Goal: Task Accomplishment & Management: Complete application form

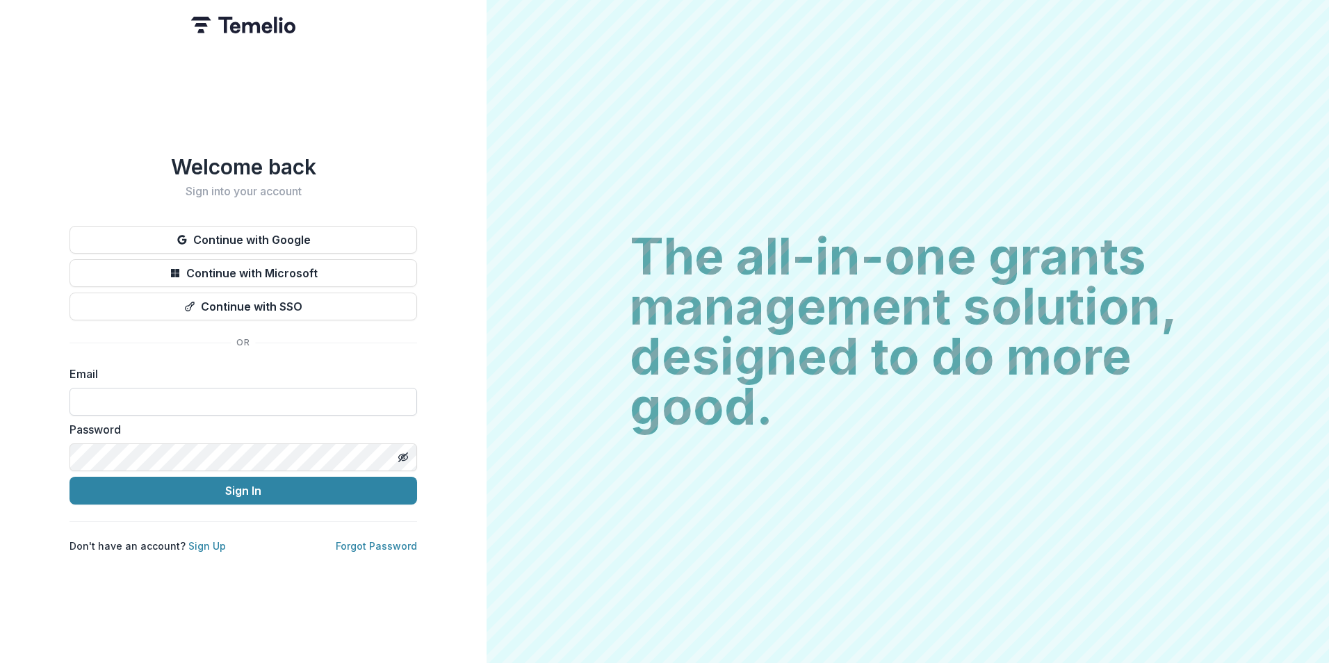
click at [131, 400] on input at bounding box center [242, 402] width 347 height 28
type input "**********"
click at [69, 477] on button "Sign In" at bounding box center [242, 491] width 347 height 28
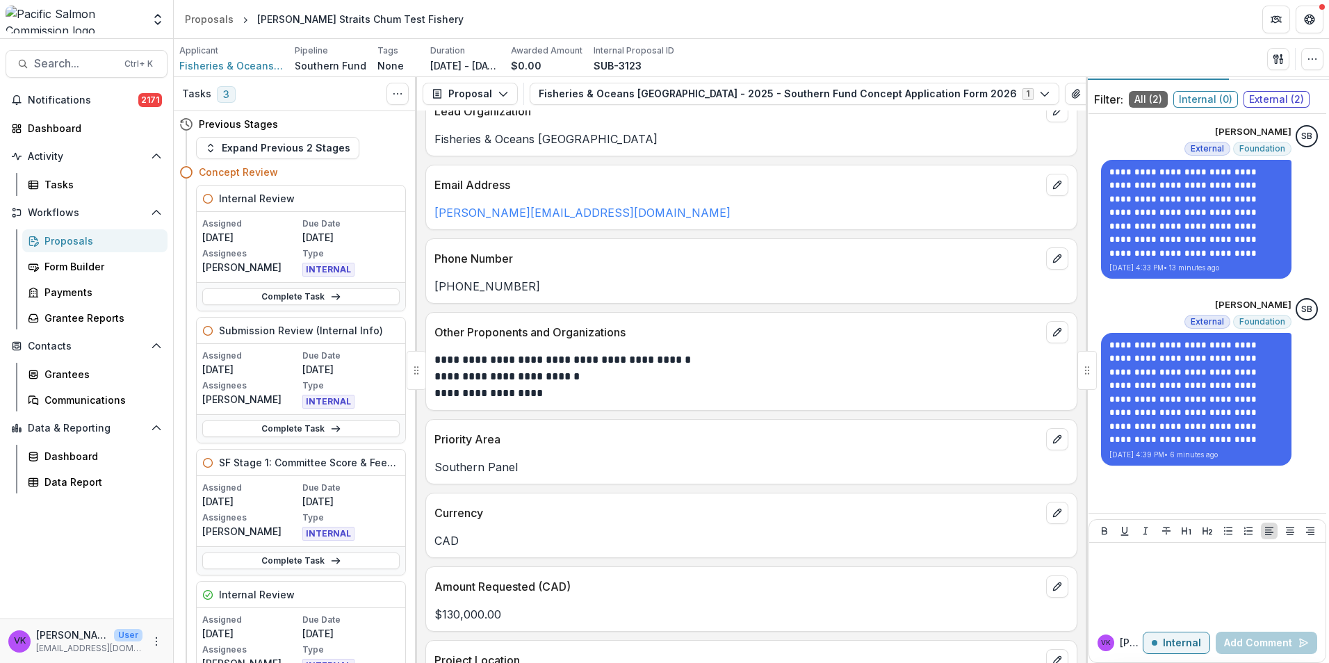
scroll to position [278, 0]
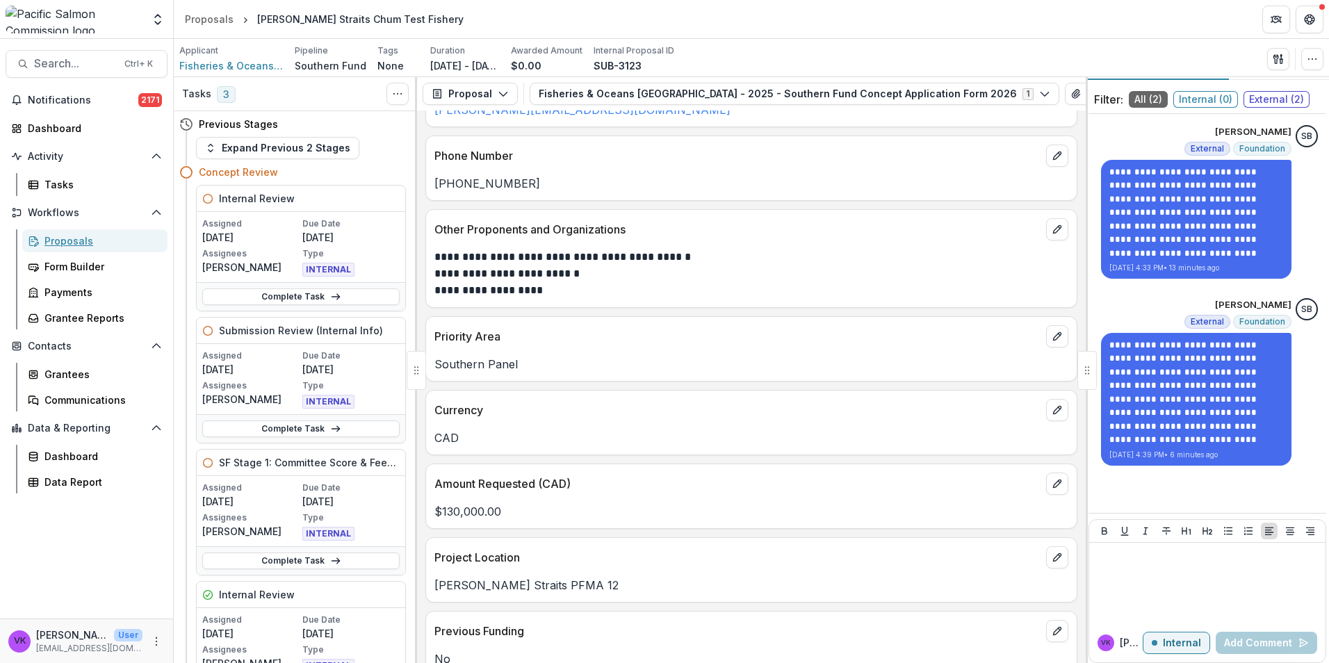
click at [47, 240] on div "Proposals" at bounding box center [100, 240] width 112 height 15
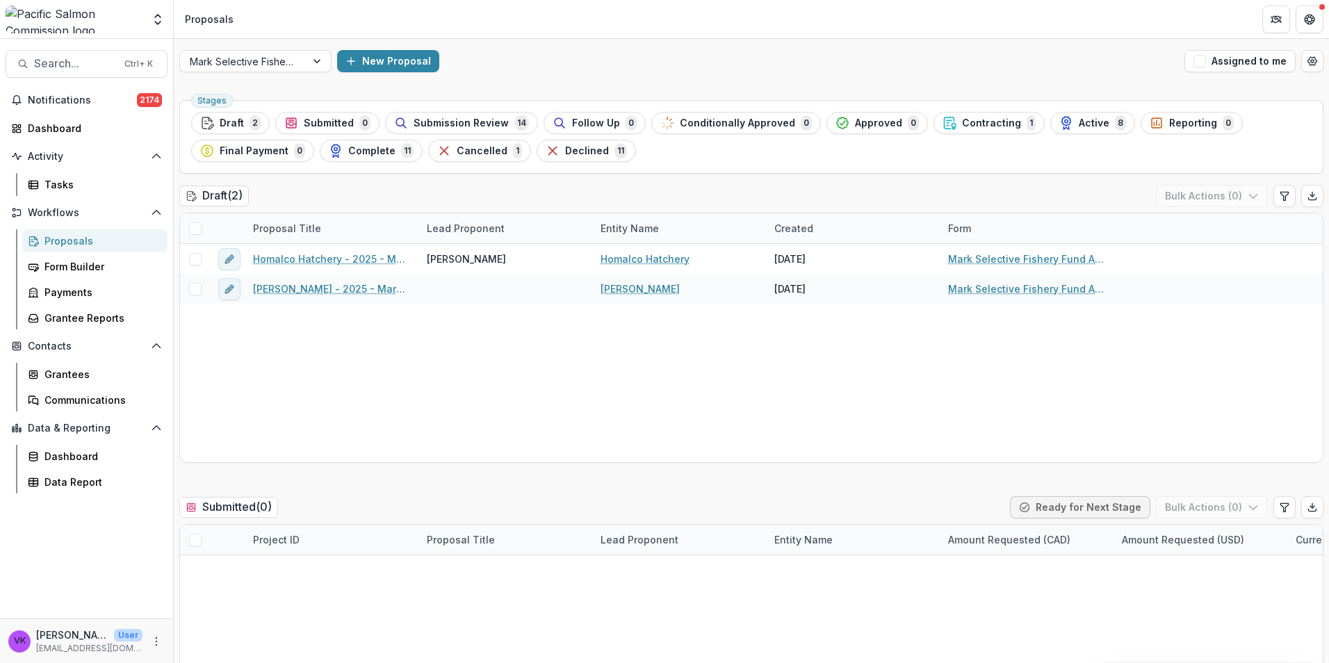
click at [89, 242] on div "Proposals" at bounding box center [100, 240] width 112 height 15
click at [85, 240] on div "Proposals" at bounding box center [100, 240] width 112 height 15
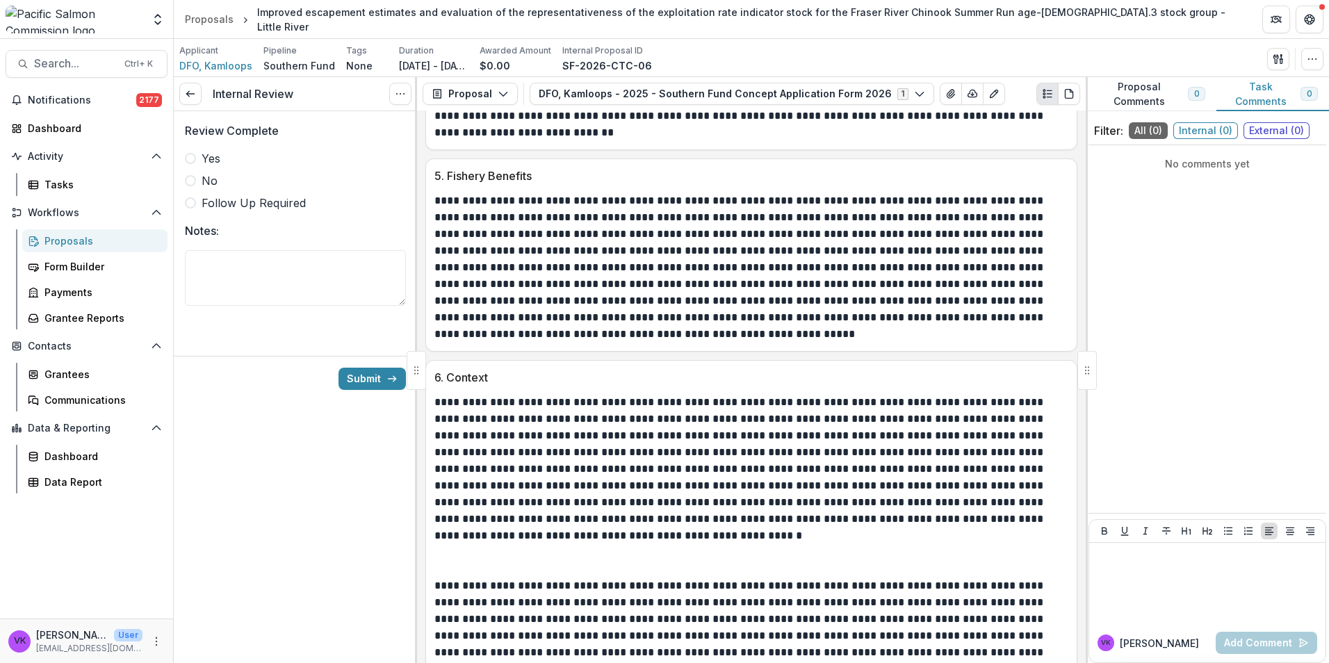
scroll to position [2183, 0]
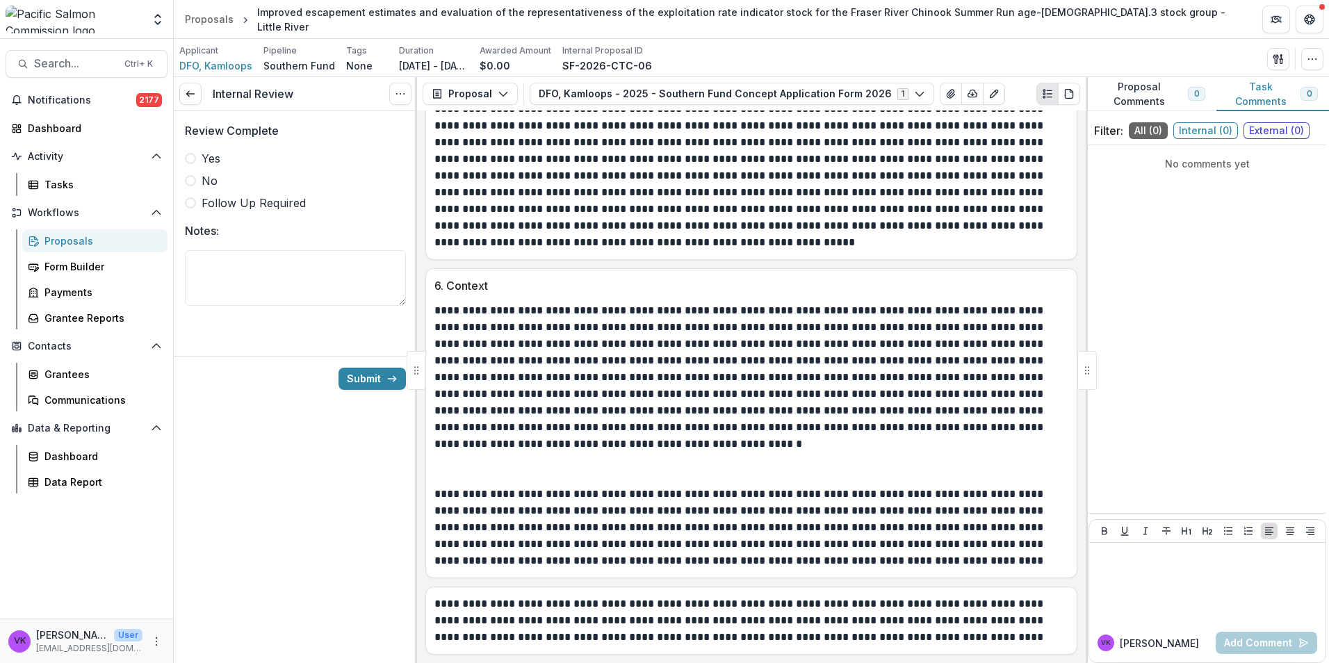
drag, startPoint x: 610, startPoint y: 453, endPoint x: 627, endPoint y: 457, distance: 17.0
click at [609, 453] on p "**********" at bounding box center [749, 393] width 630 height 183
click at [193, 163] on span at bounding box center [190, 158] width 11 height 11
click at [378, 377] on button "Submit" at bounding box center [371, 379] width 67 height 22
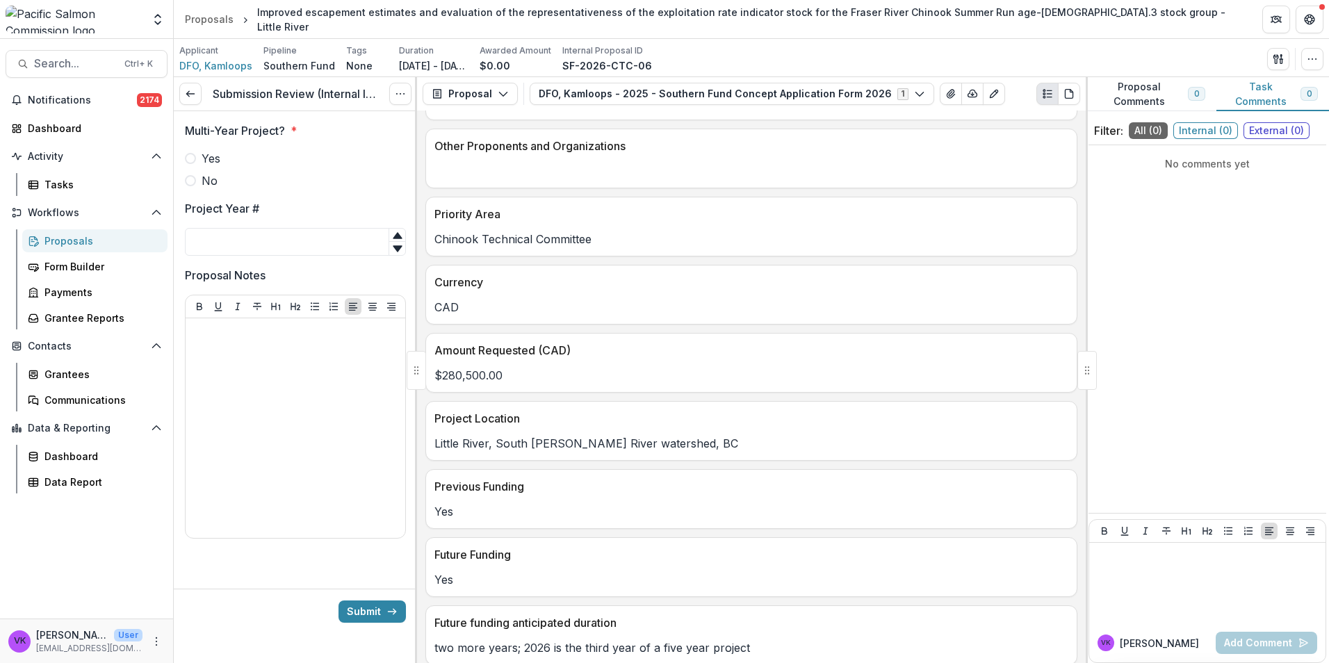
scroll to position [625, 0]
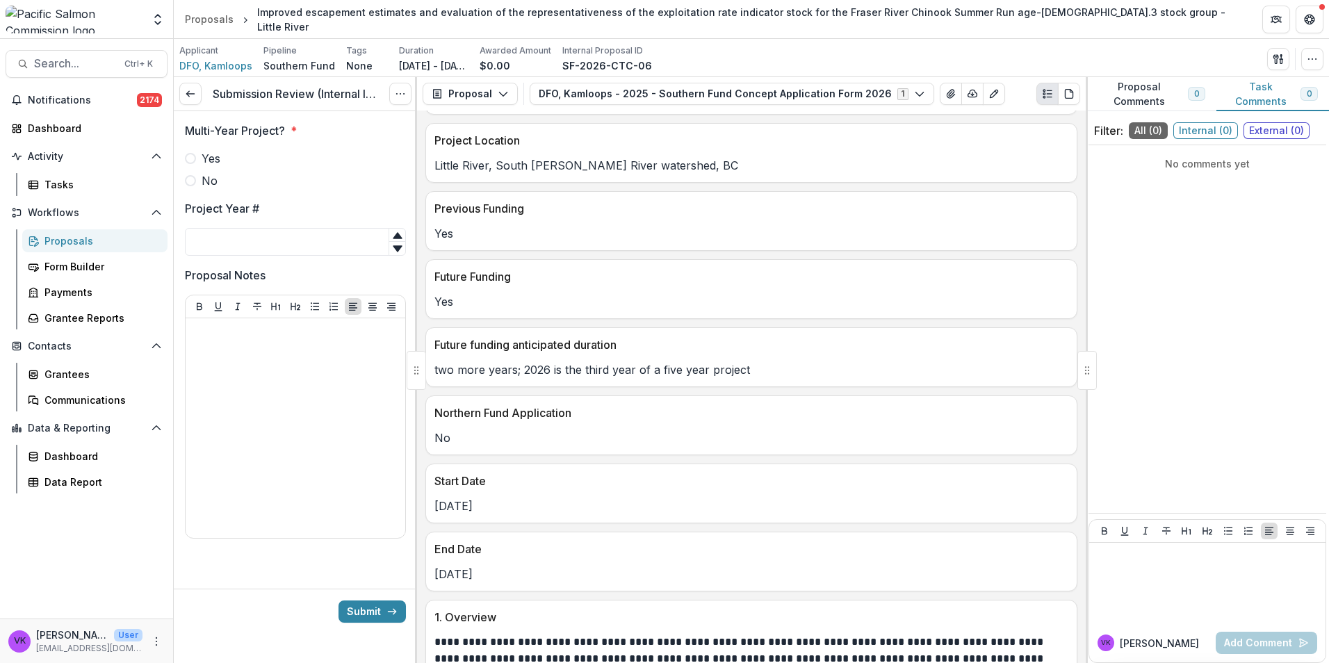
click at [188, 163] on span at bounding box center [190, 158] width 11 height 11
click at [232, 235] on input "Project Year #" at bounding box center [295, 242] width 221 height 28
type input "*"
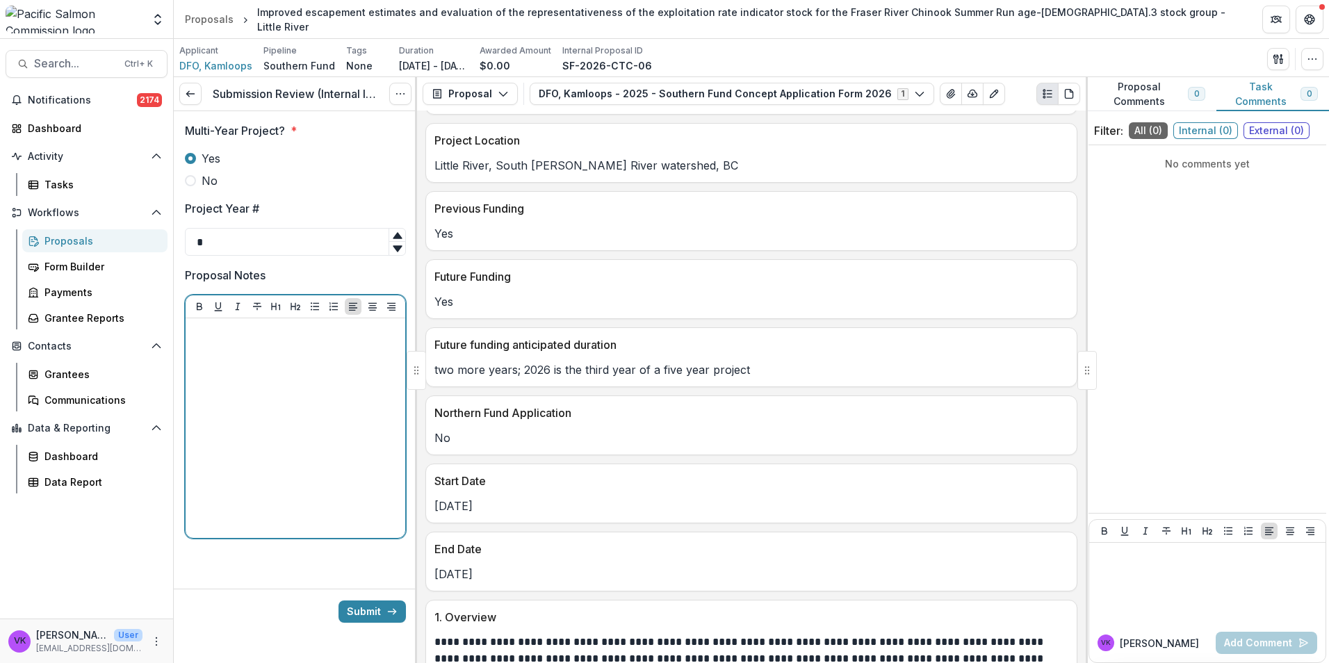
click at [353, 370] on div at bounding box center [295, 428] width 208 height 208
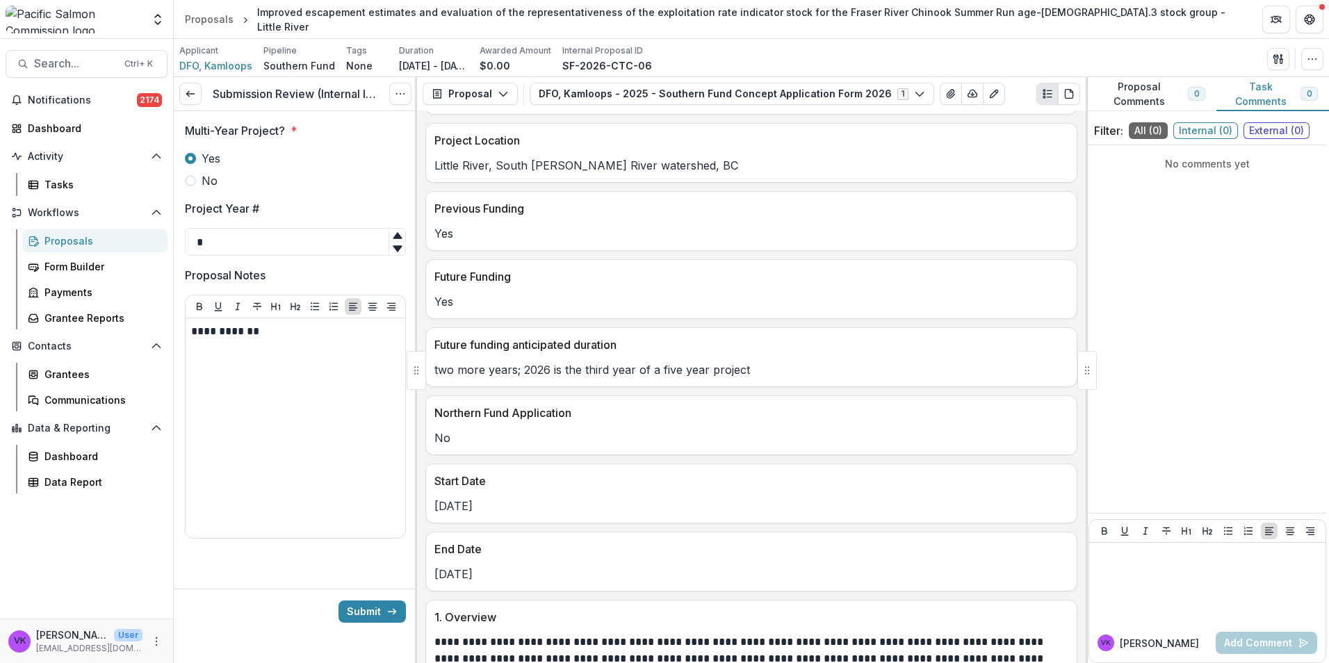
drag, startPoint x: 375, startPoint y: 615, endPoint x: 612, endPoint y: 603, distance: 237.9
click at [375, 615] on button "Submit" at bounding box center [371, 611] width 67 height 22
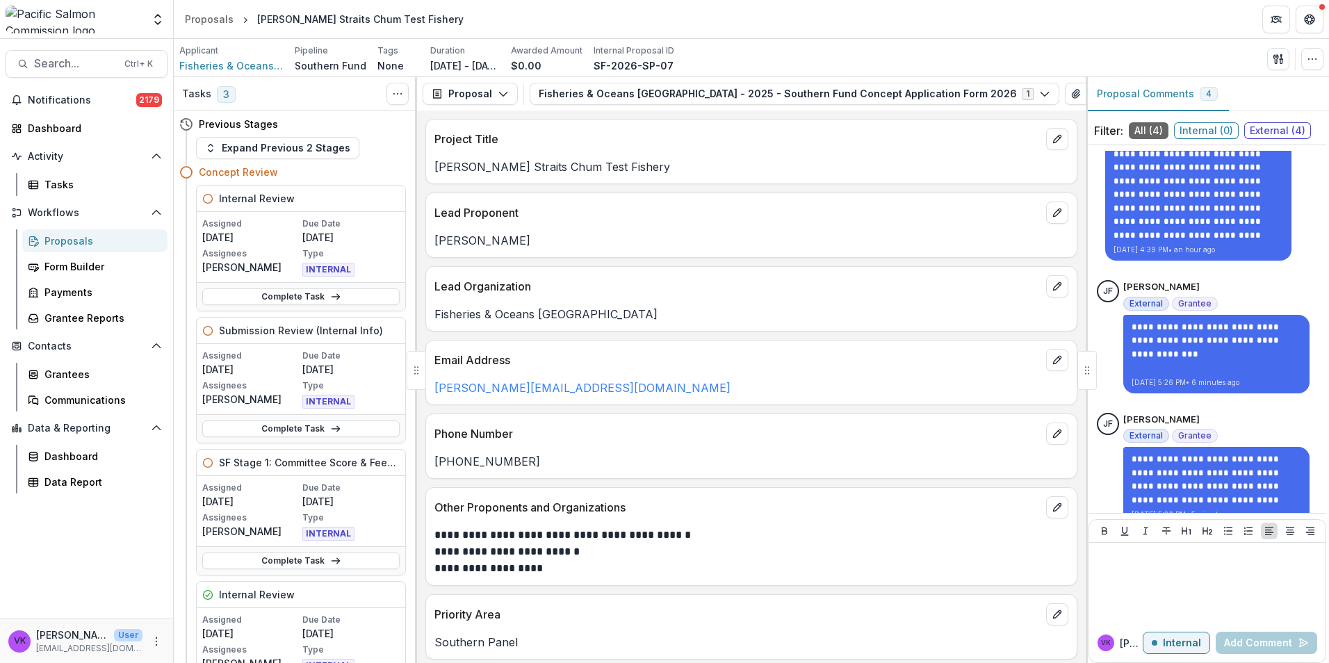
scroll to position [270, 0]
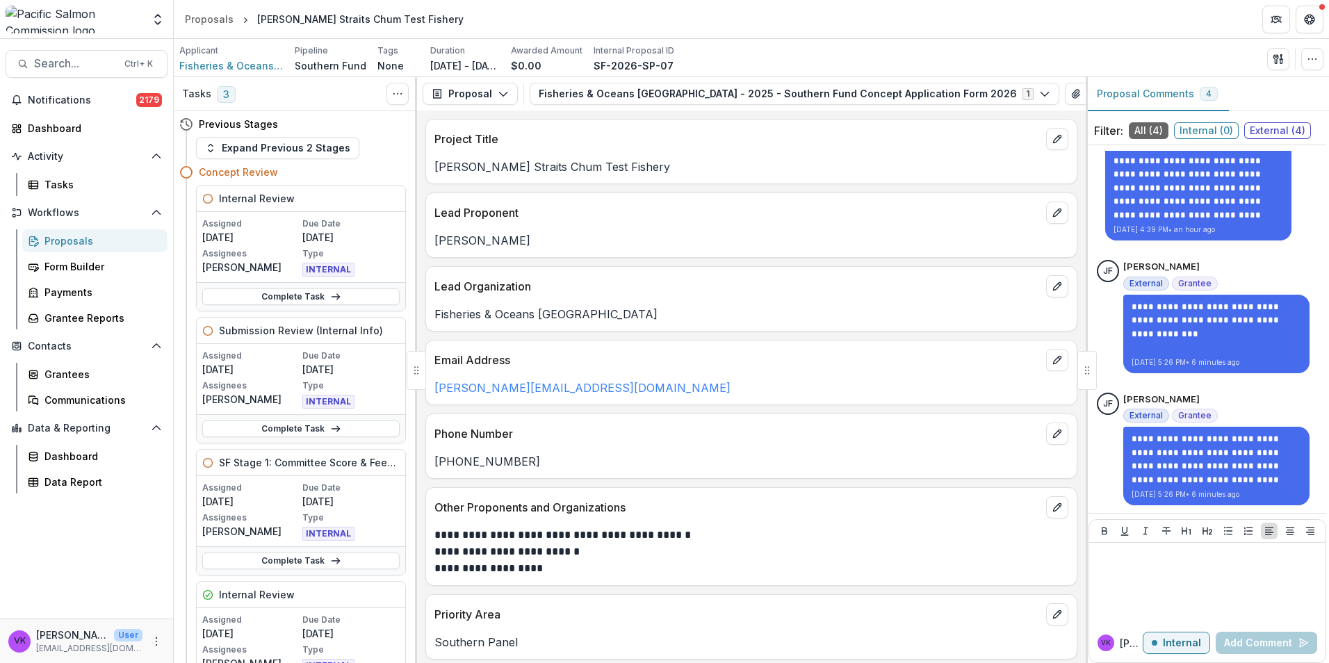
scroll to position [40, 0]
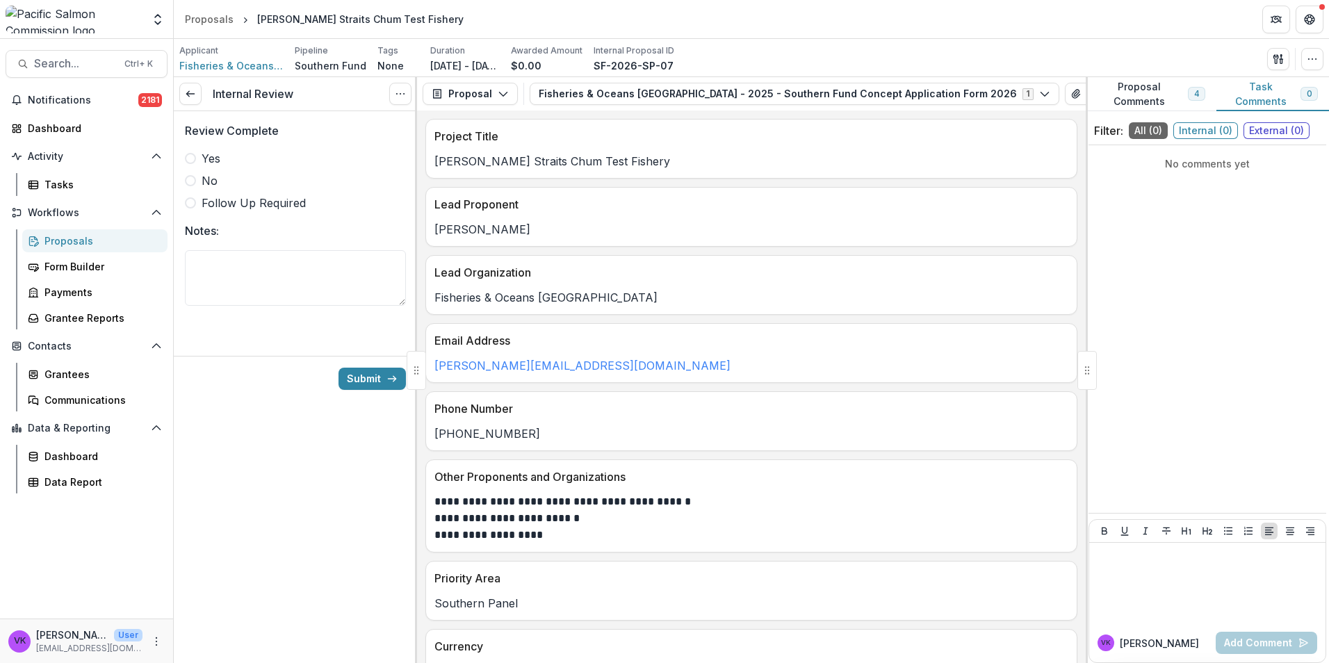
drag, startPoint x: 312, startPoint y: 278, endPoint x: 462, endPoint y: 302, distance: 151.9
click at [313, 278] on textarea "Notes:" at bounding box center [295, 278] width 221 height 56
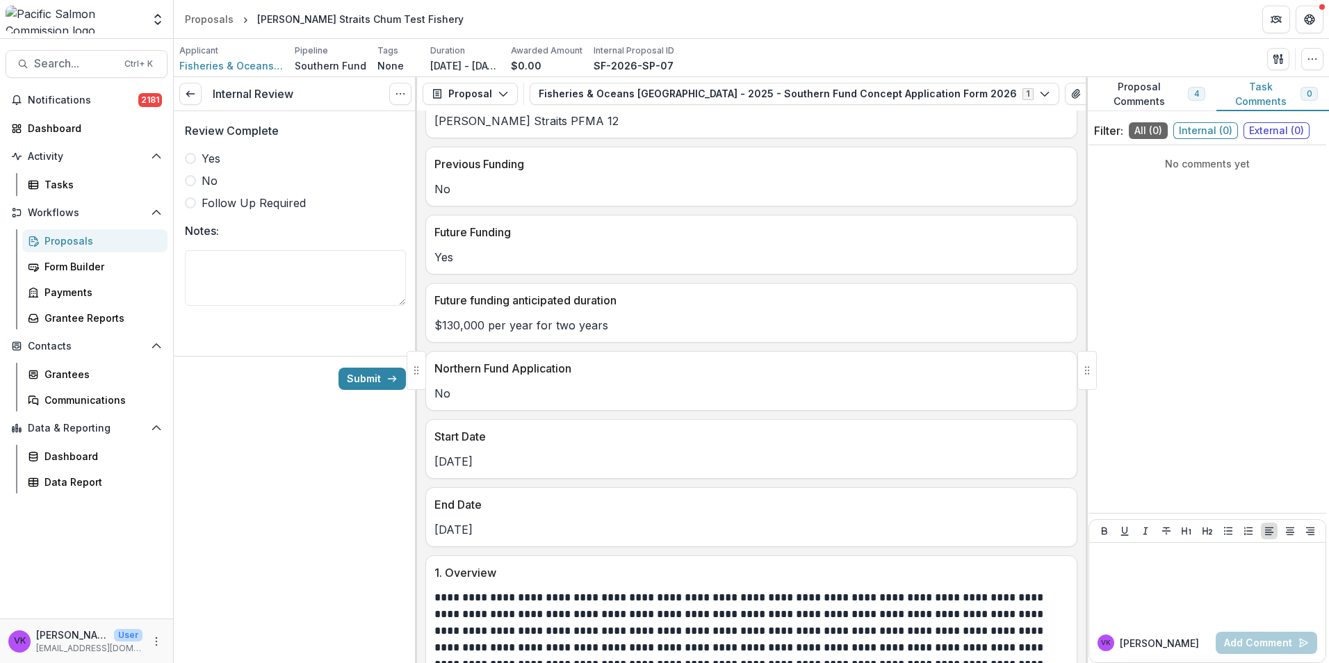
scroll to position [834, 0]
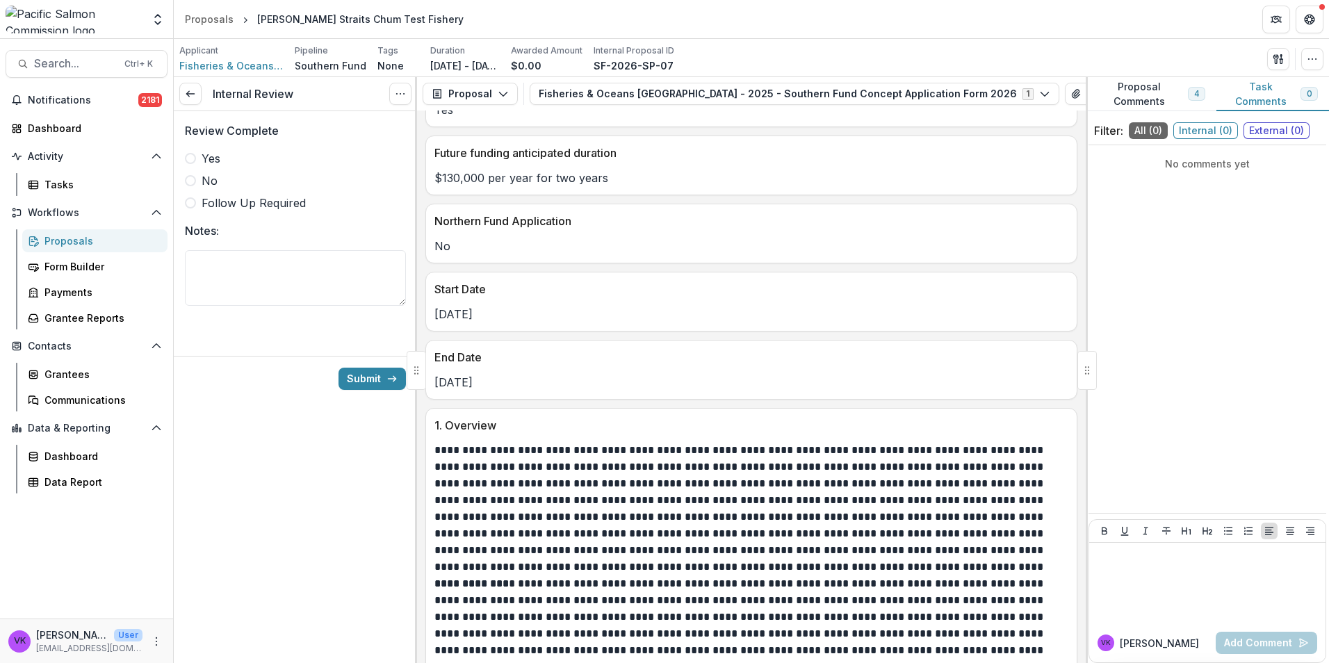
click at [195, 208] on label "Follow Up Required" at bounding box center [295, 203] width 221 height 17
click at [260, 274] on textarea "Notes:" at bounding box center [295, 278] width 221 height 56
type textarea "*****"
drag, startPoint x: 239, startPoint y: 274, endPoint x: 197, endPoint y: 266, distance: 43.1
click at [64, 249] on main "Search... Ctrl + K Notifications 2181 Dashboard Activity Tasks Workflows Propos…" at bounding box center [664, 351] width 1329 height 624
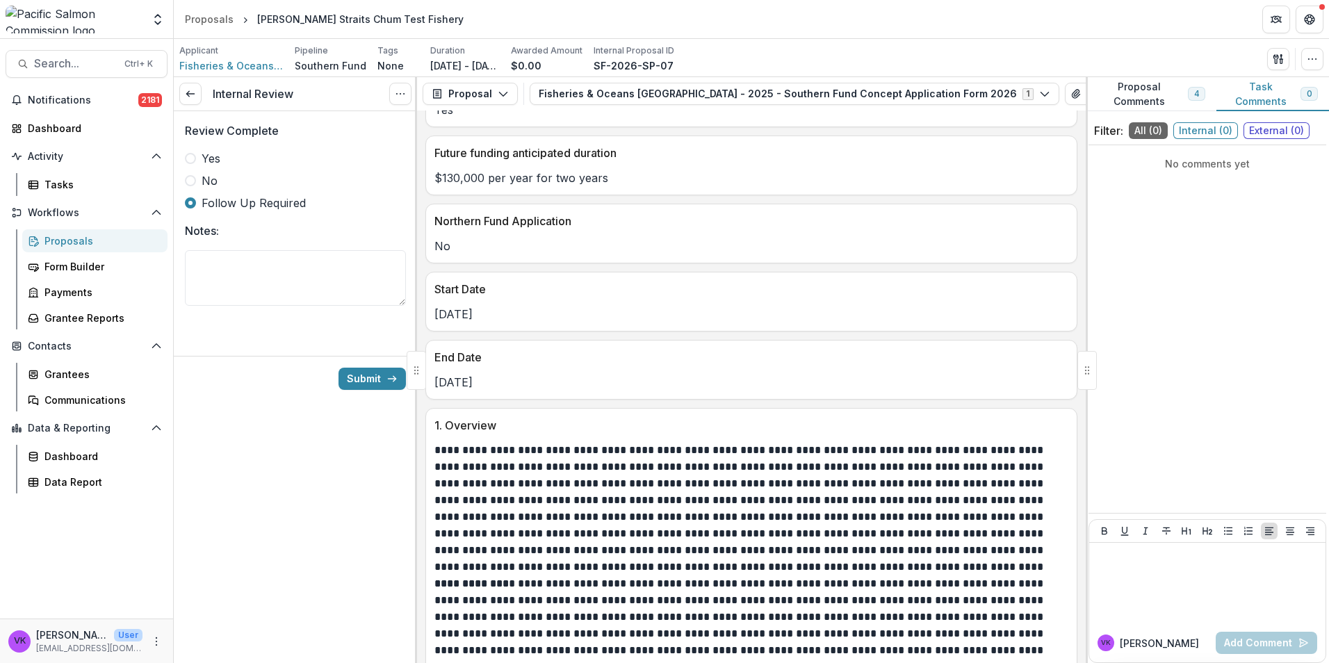
click at [932, 302] on div "[DATE]" at bounding box center [751, 309] width 650 height 25
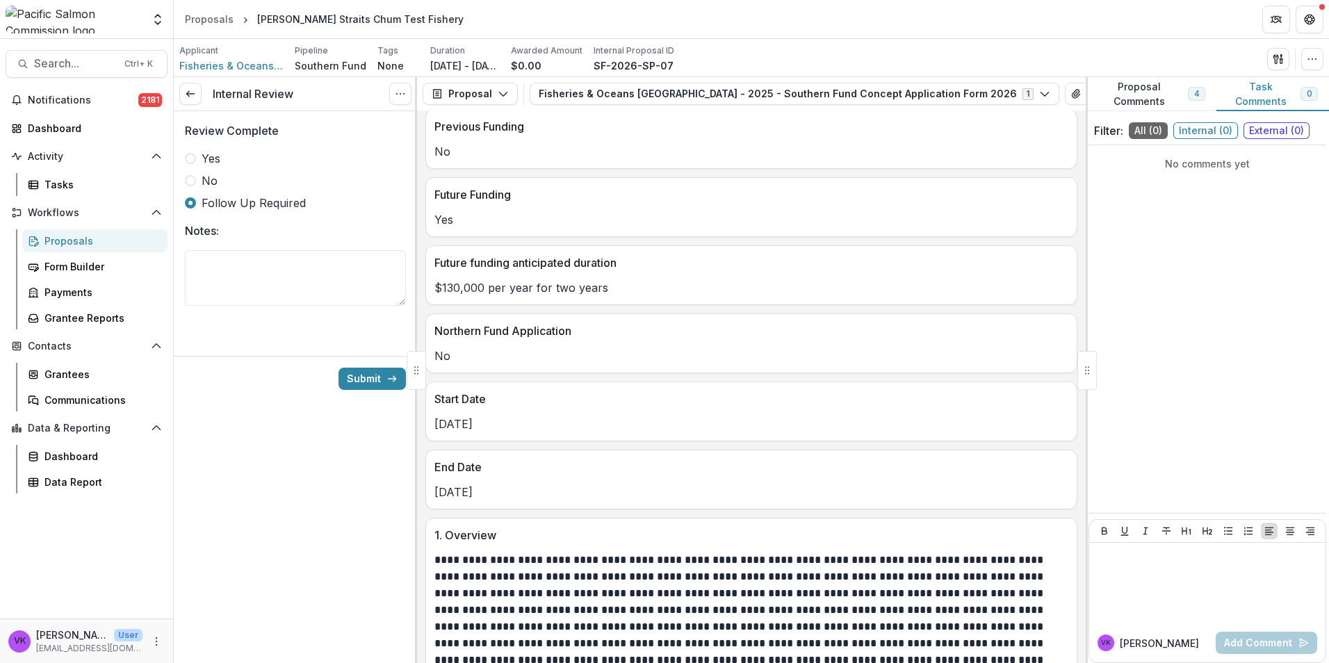
scroll to position [695, 0]
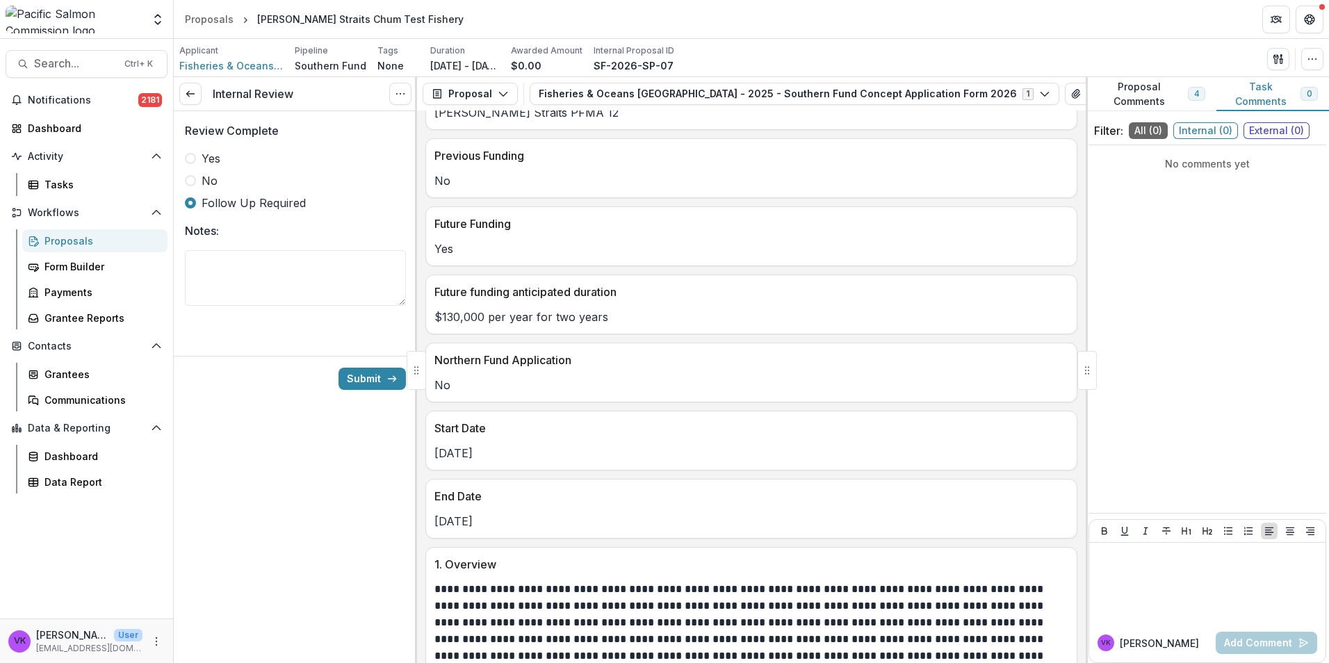
click at [187, 157] on span at bounding box center [190, 158] width 11 height 11
click at [250, 259] on textarea "Notes:" at bounding box center [295, 278] width 221 height 56
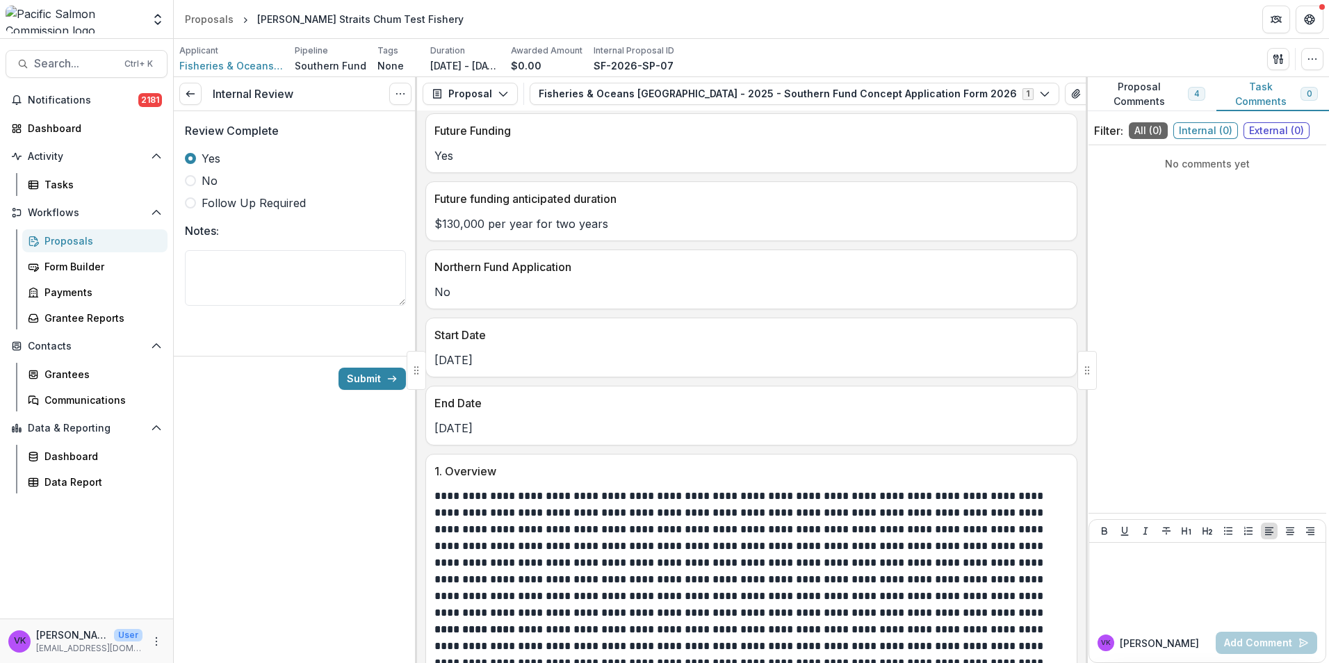
scroll to position [903, 0]
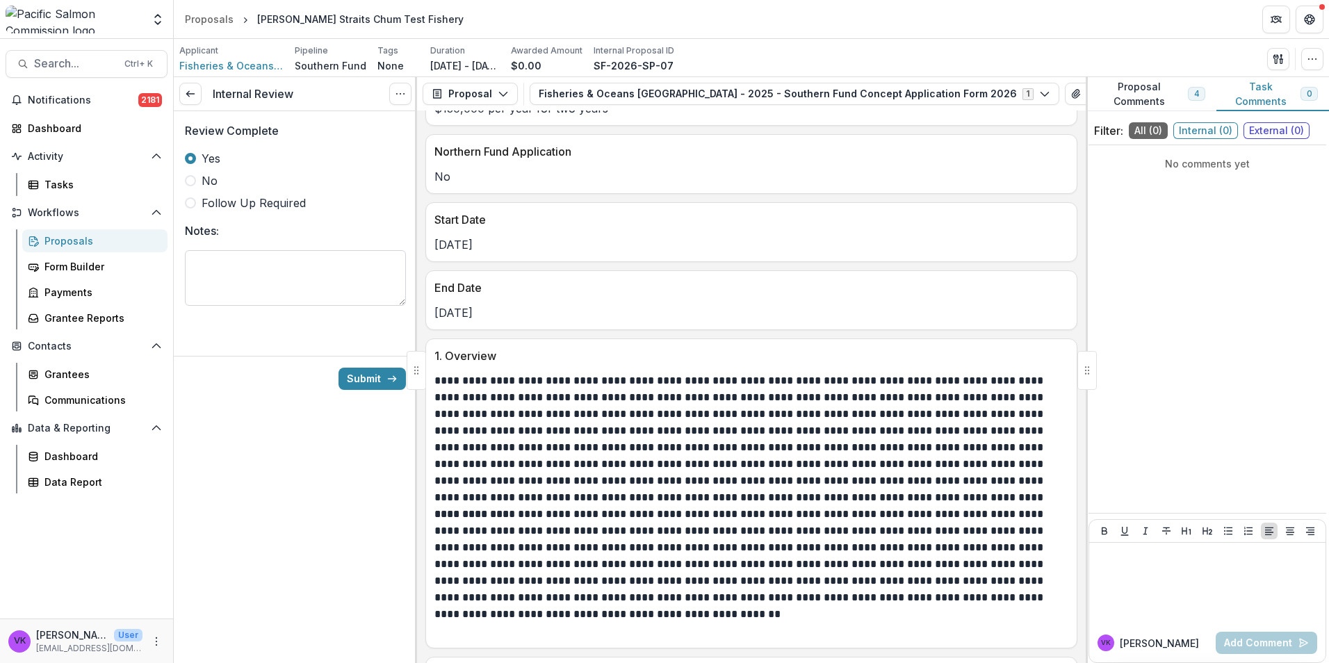
paste textarea "**********"
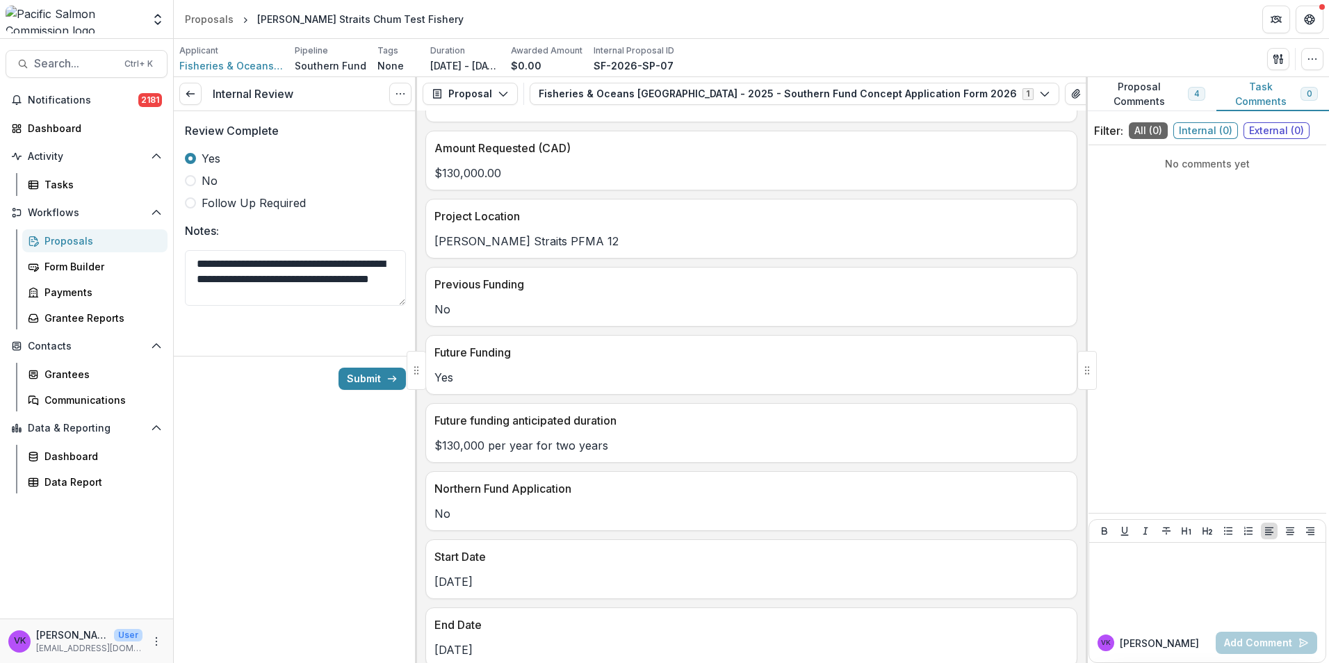
scroll to position [486, 0]
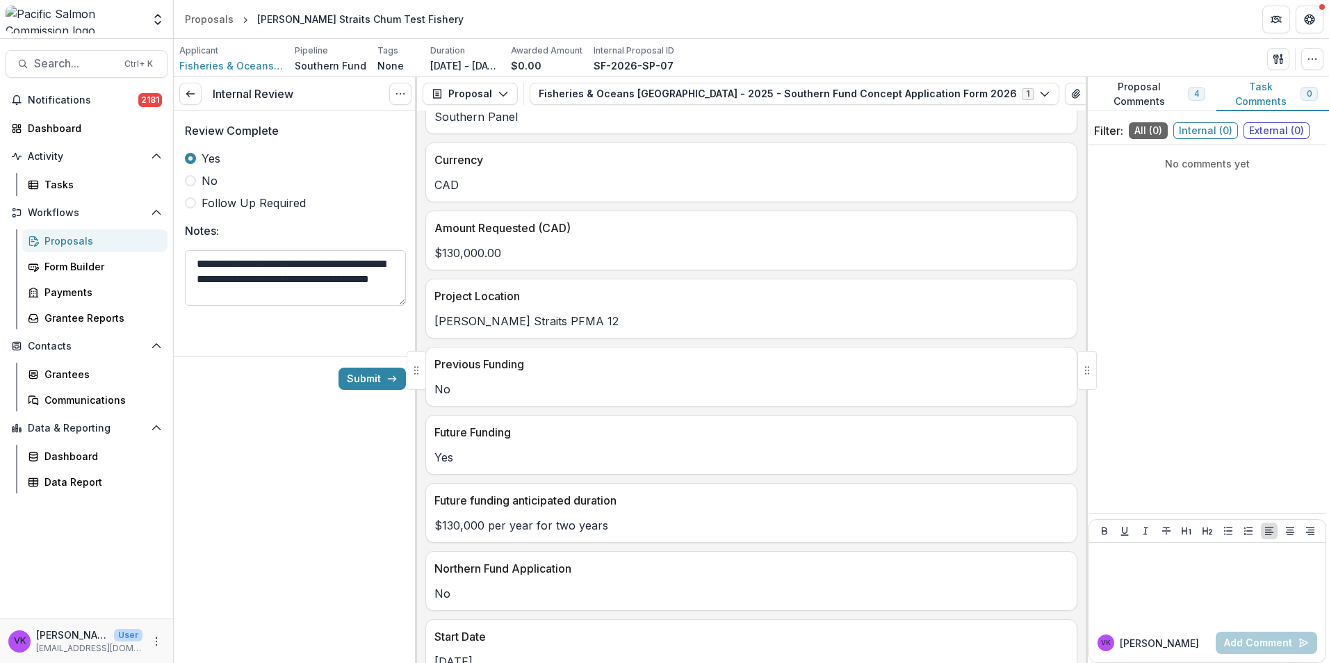
click at [197, 265] on textarea "**********" at bounding box center [295, 278] width 221 height 56
type textarea "**********"
click at [365, 372] on button "Submit" at bounding box center [371, 379] width 67 height 22
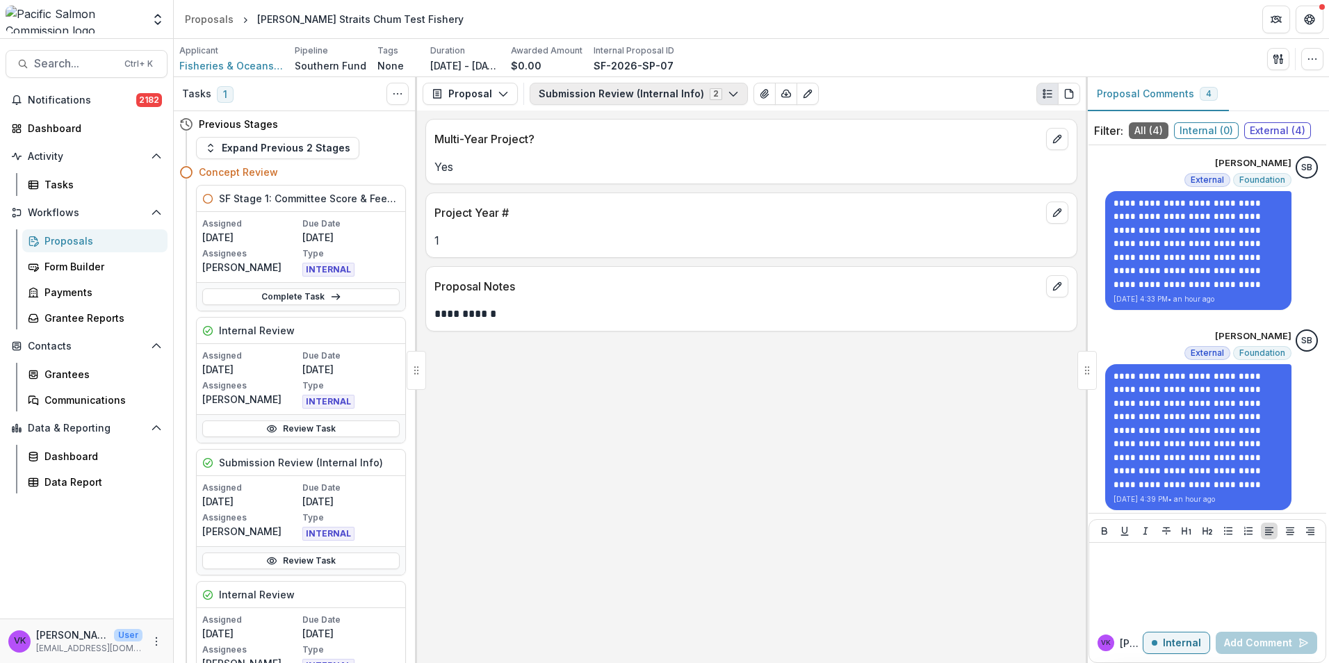
click at [730, 97] on button "Submission Review (Internal Info) 2" at bounding box center [638, 94] width 218 height 22
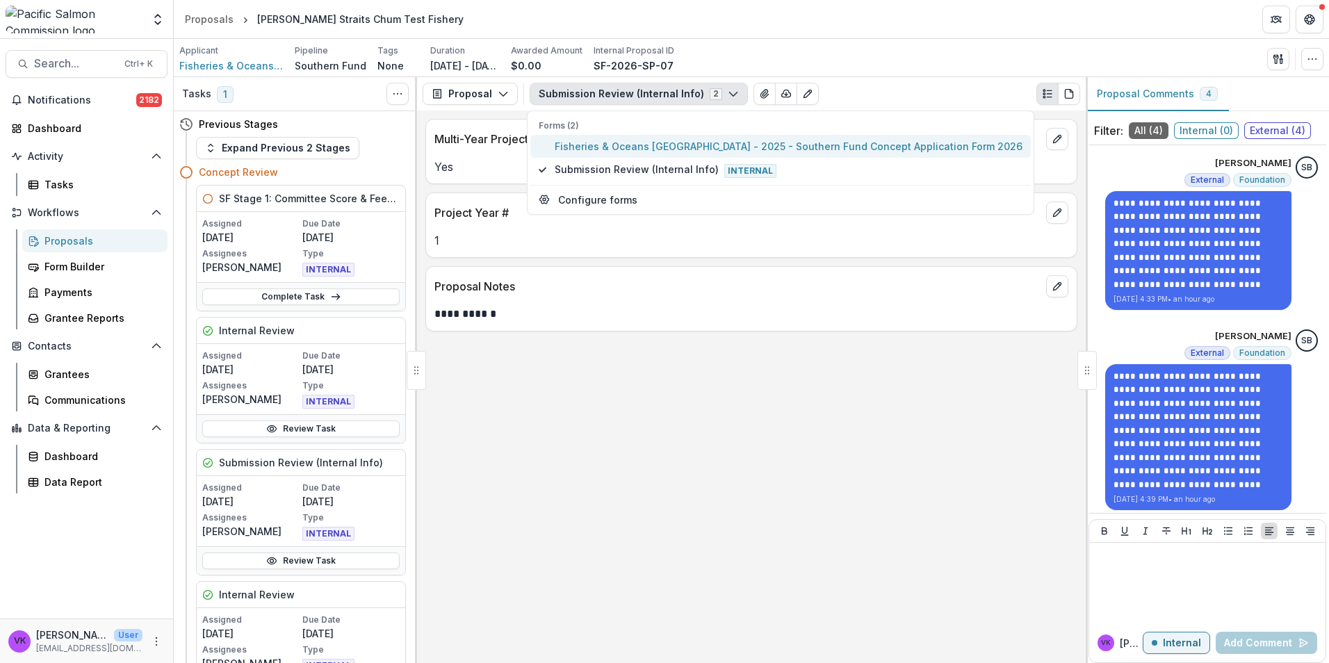
drag, startPoint x: 692, startPoint y: 146, endPoint x: 783, endPoint y: 182, distance: 97.9
click at [692, 145] on span "Fisheries & Oceans [GEOGRAPHIC_DATA] - 2025 - Southern Fund Concept Application…" at bounding box center [788, 146] width 468 height 15
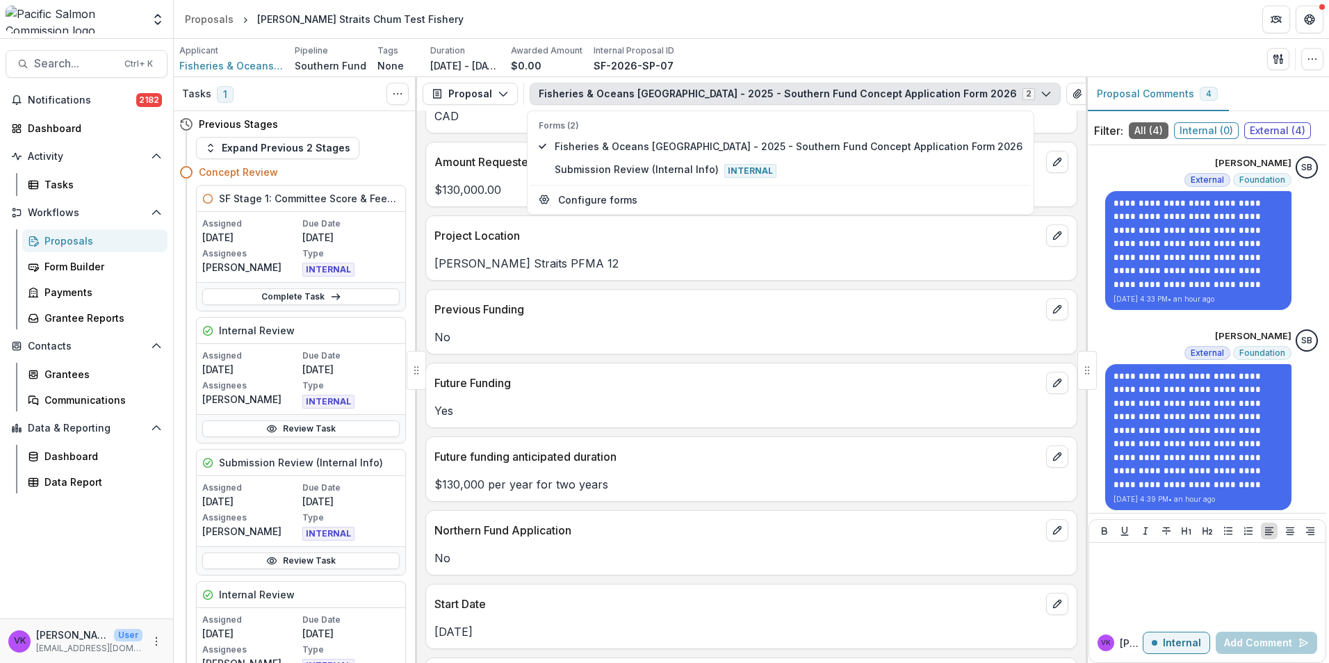
scroll to position [834, 0]
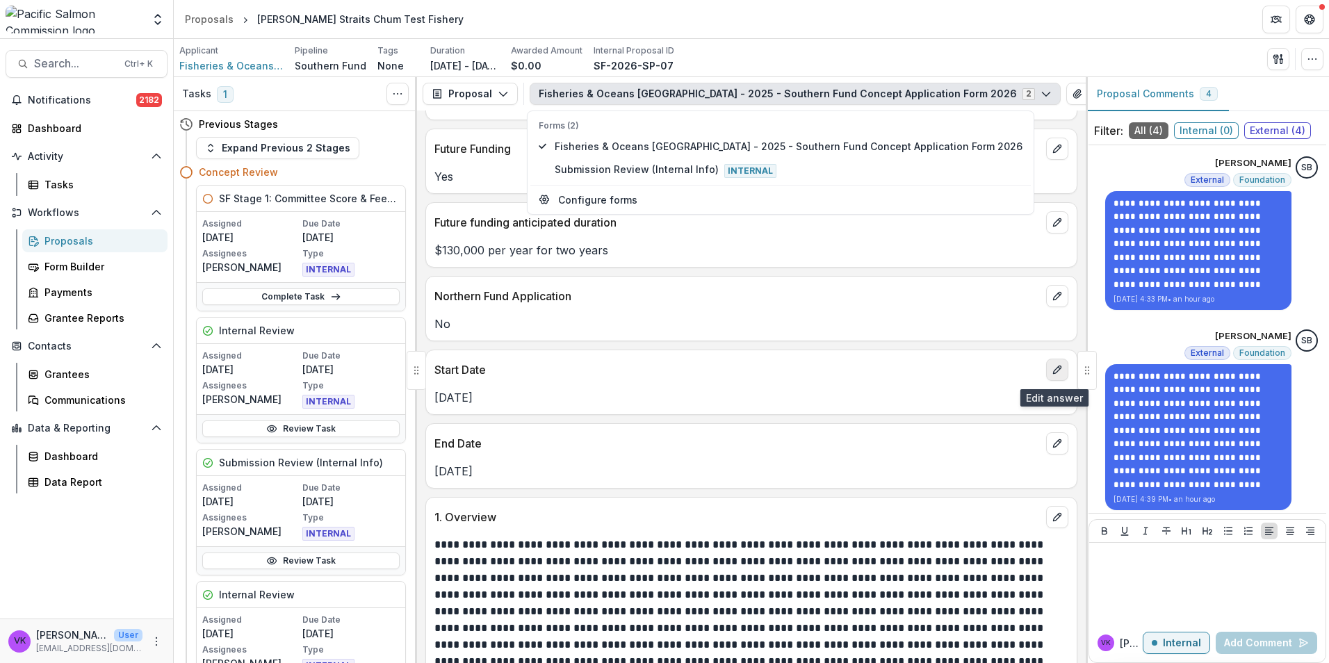
click at [1054, 363] on button "edit" at bounding box center [1057, 370] width 22 height 22
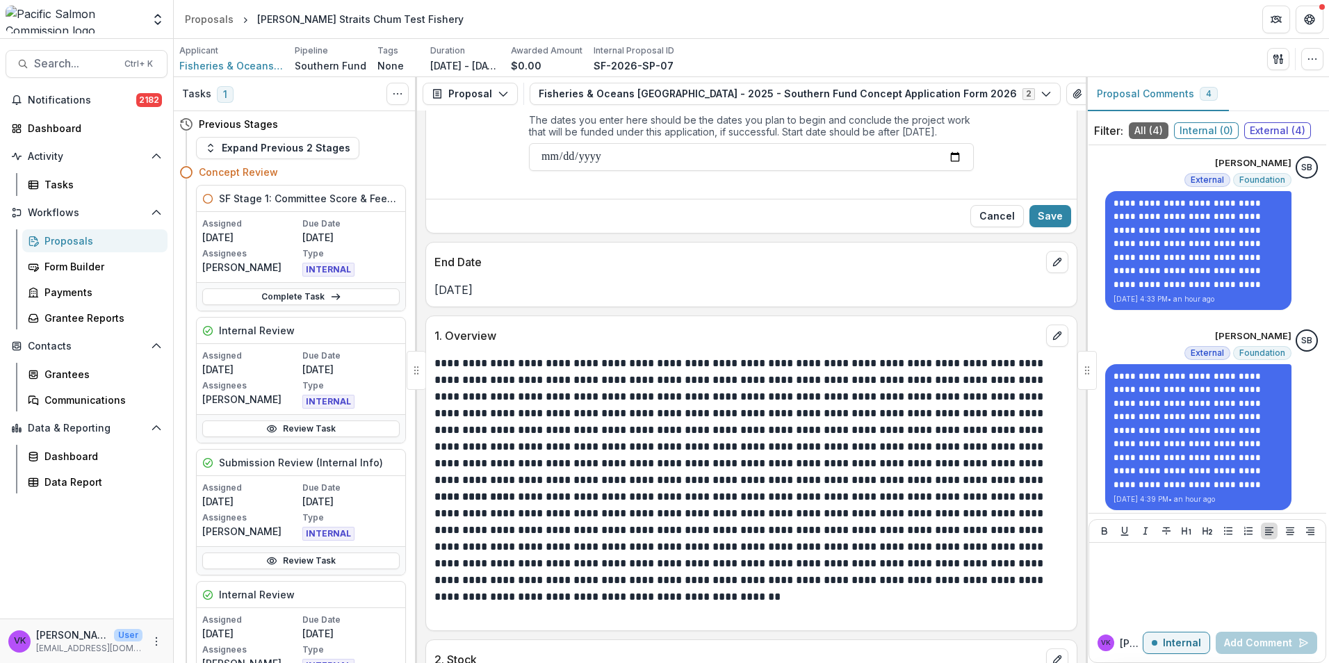
scroll to position [973, 0]
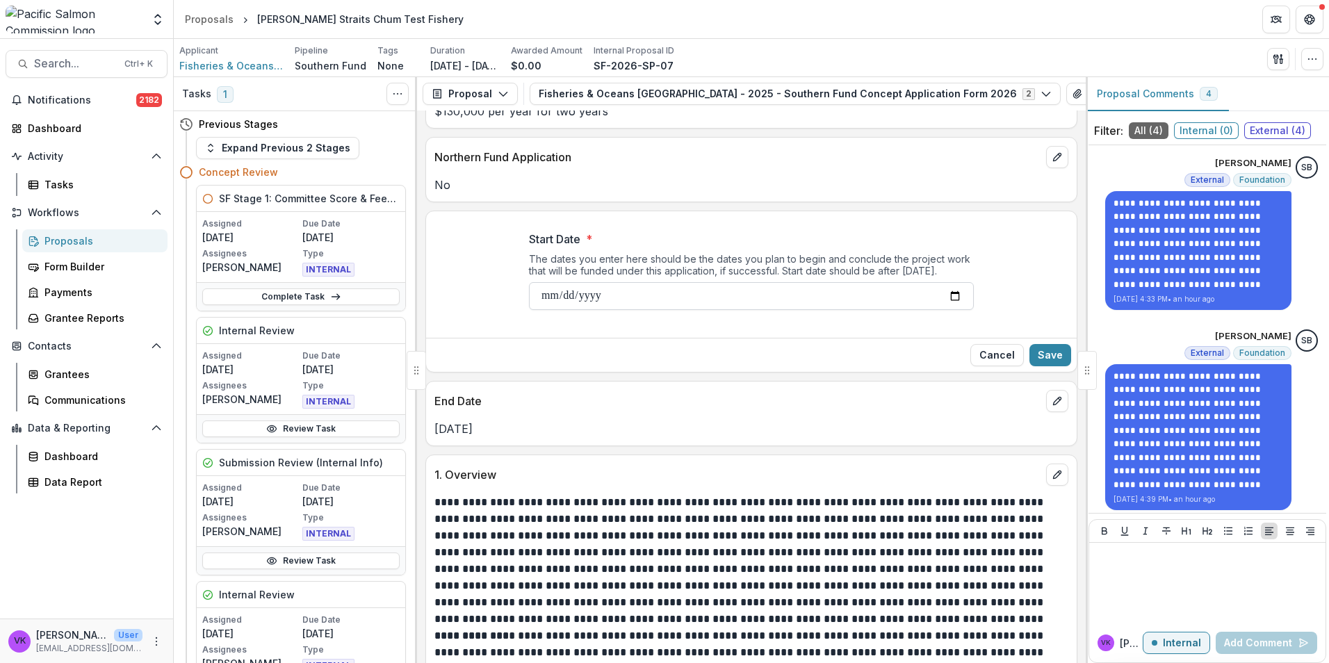
click at [949, 300] on input "**********" at bounding box center [751, 296] width 445 height 28
type input "**********"
drag, startPoint x: 1057, startPoint y: 359, endPoint x: 1064, endPoint y: 374, distance: 16.2
click at [1056, 359] on button "Save" at bounding box center [1050, 355] width 42 height 22
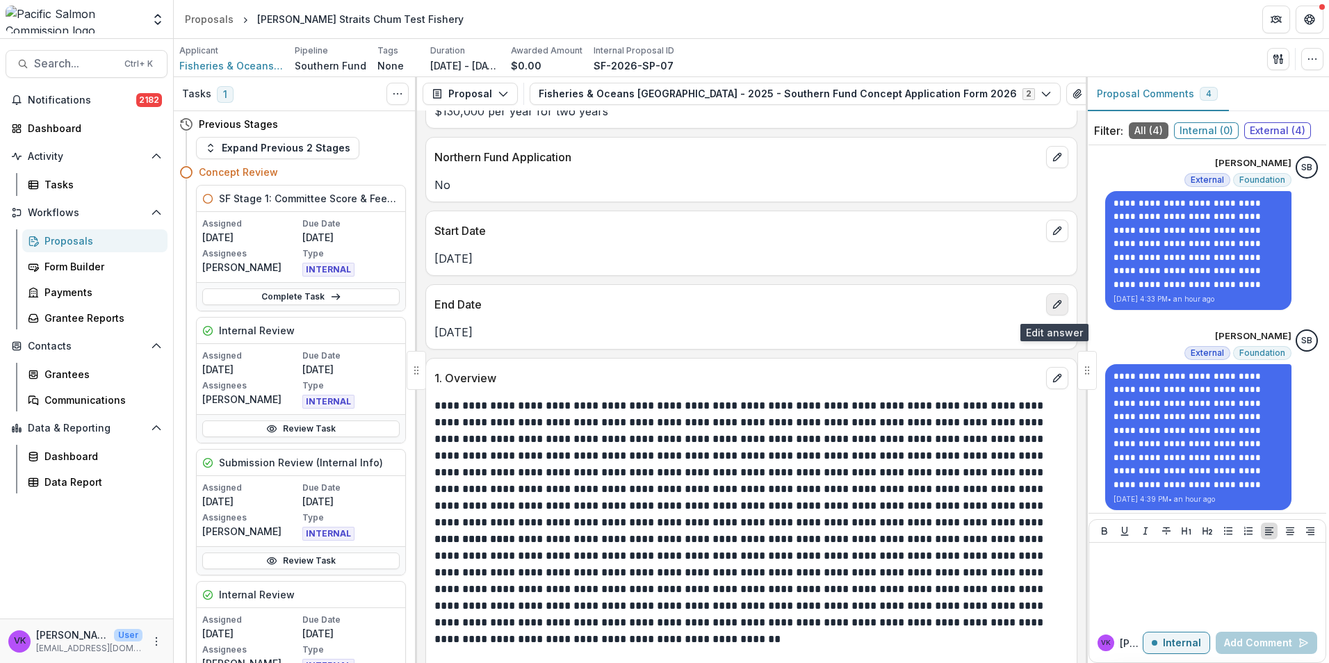
click at [1056, 306] on icon "edit" at bounding box center [1056, 304] width 11 height 11
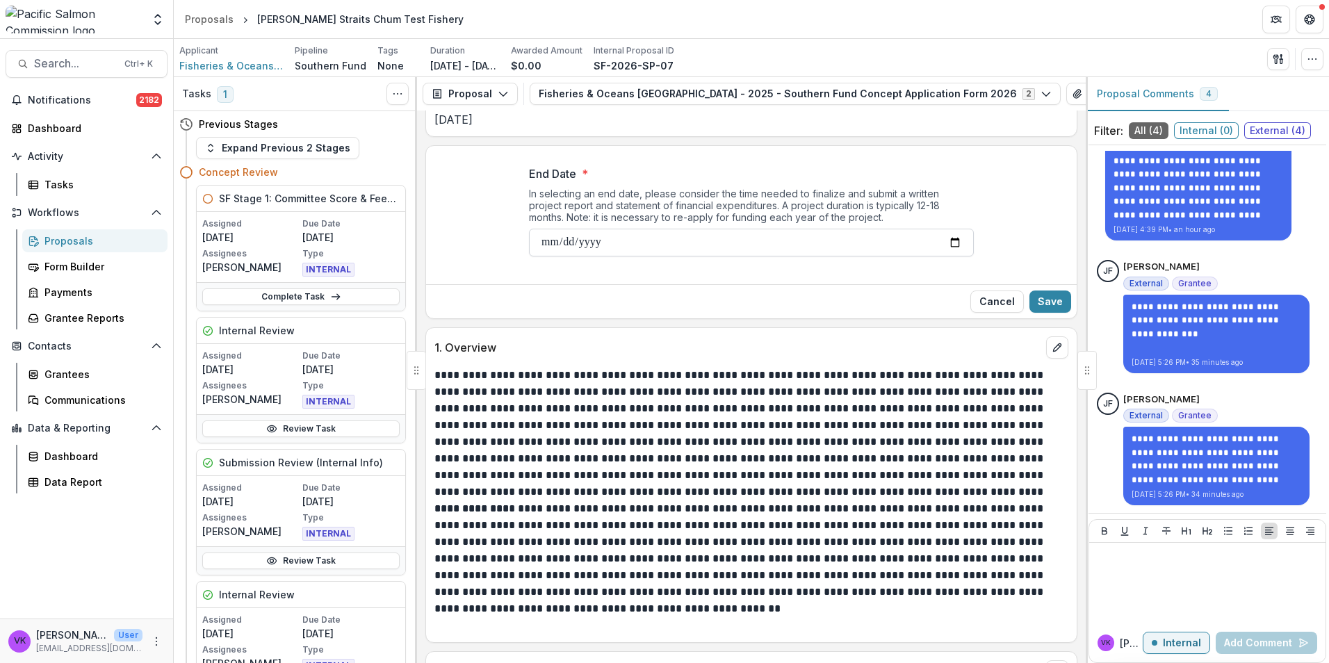
scroll to position [1042, 0]
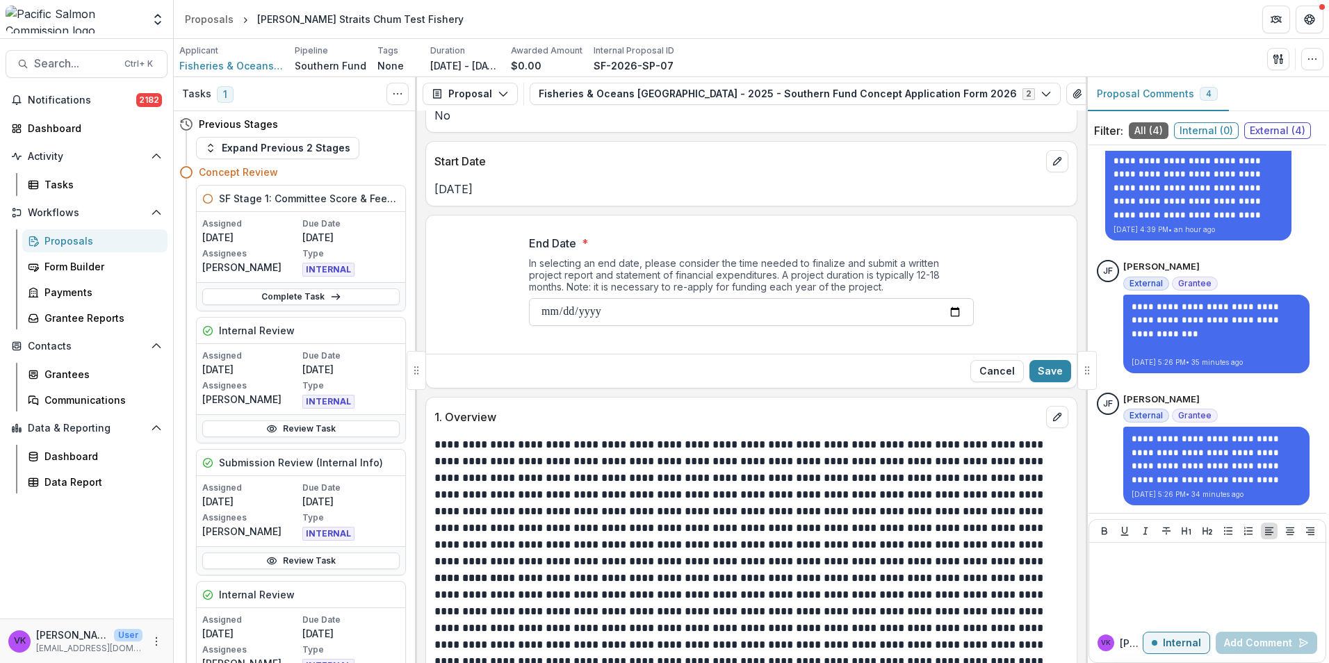
click at [953, 313] on input "**********" at bounding box center [751, 312] width 445 height 28
type input "**********"
click at [1040, 376] on button "Save" at bounding box center [1050, 371] width 42 height 22
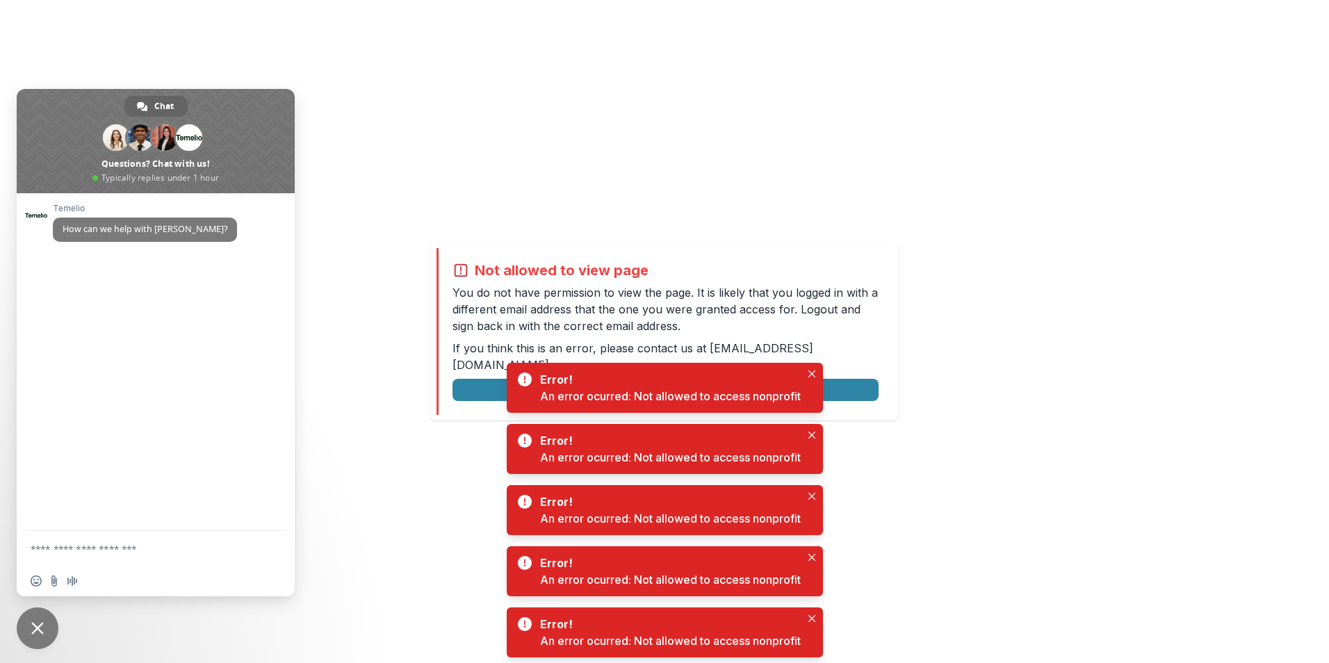
click at [33, 636] on span "Close chat" at bounding box center [38, 628] width 42 height 42
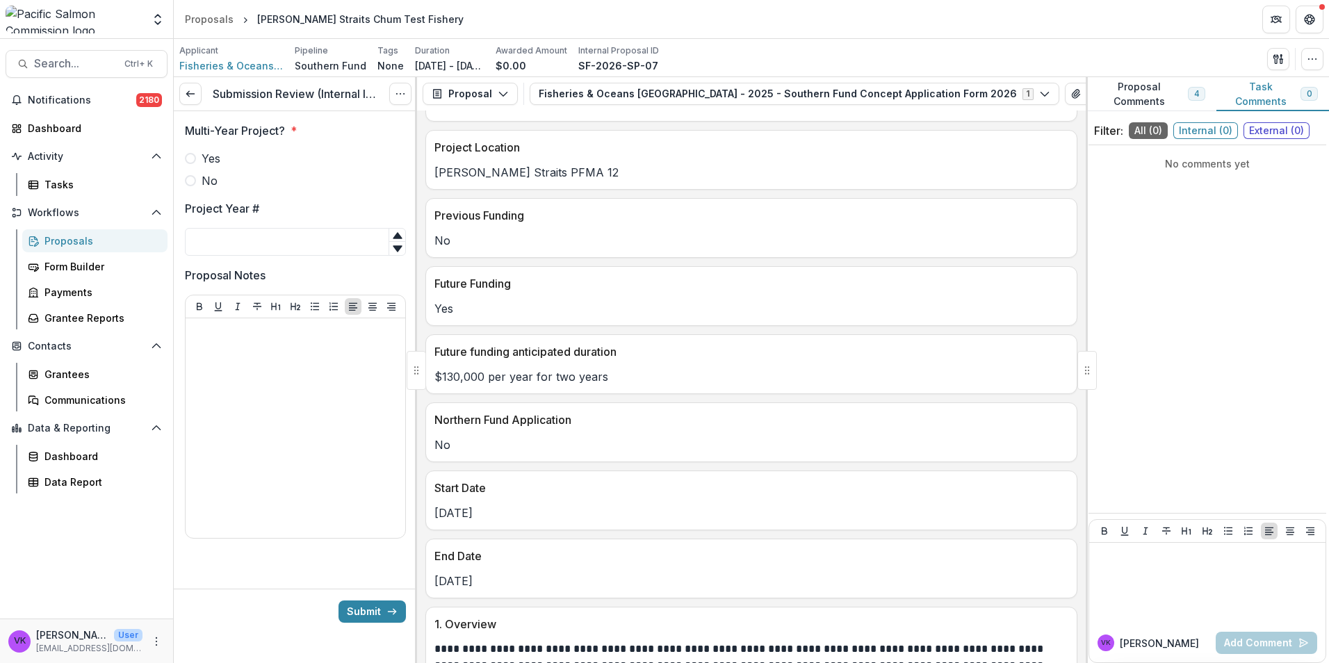
scroll to position [556, 0]
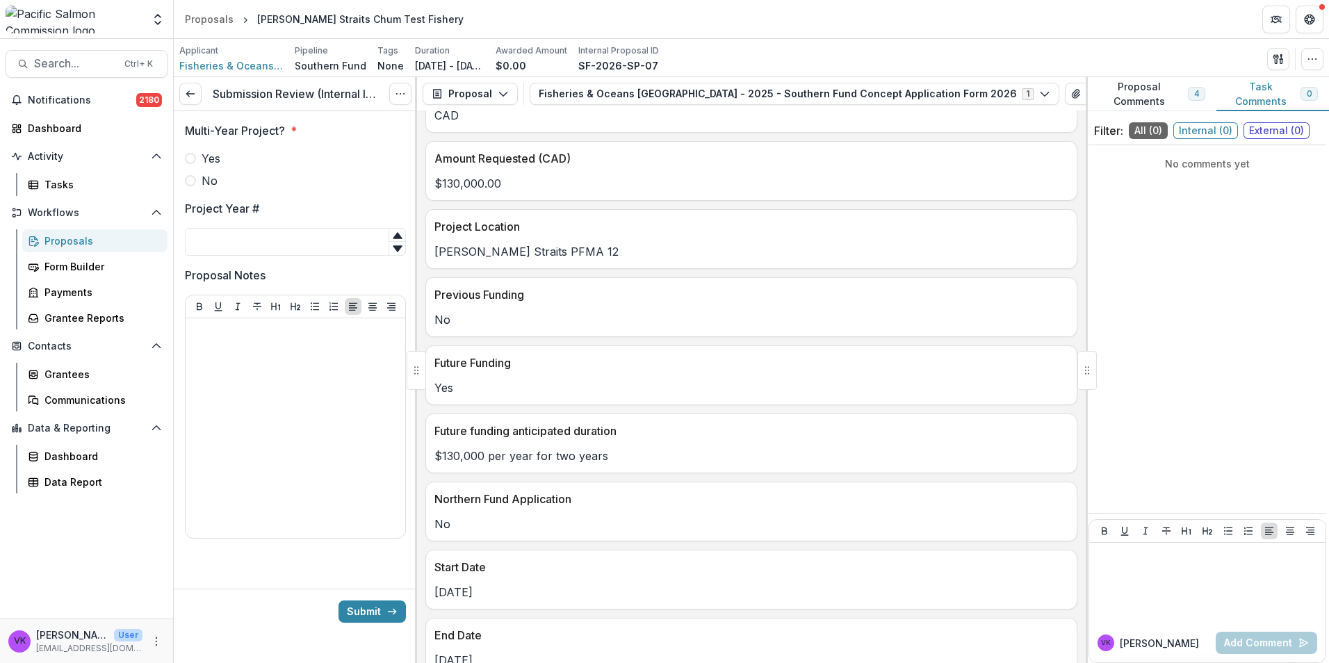
click at [191, 158] on span at bounding box center [190, 158] width 11 height 11
drag, startPoint x: 320, startPoint y: 246, endPoint x: 350, endPoint y: 254, distance: 30.8
click at [320, 245] on input "Project Year #" at bounding box center [295, 242] width 221 height 28
type input "*"
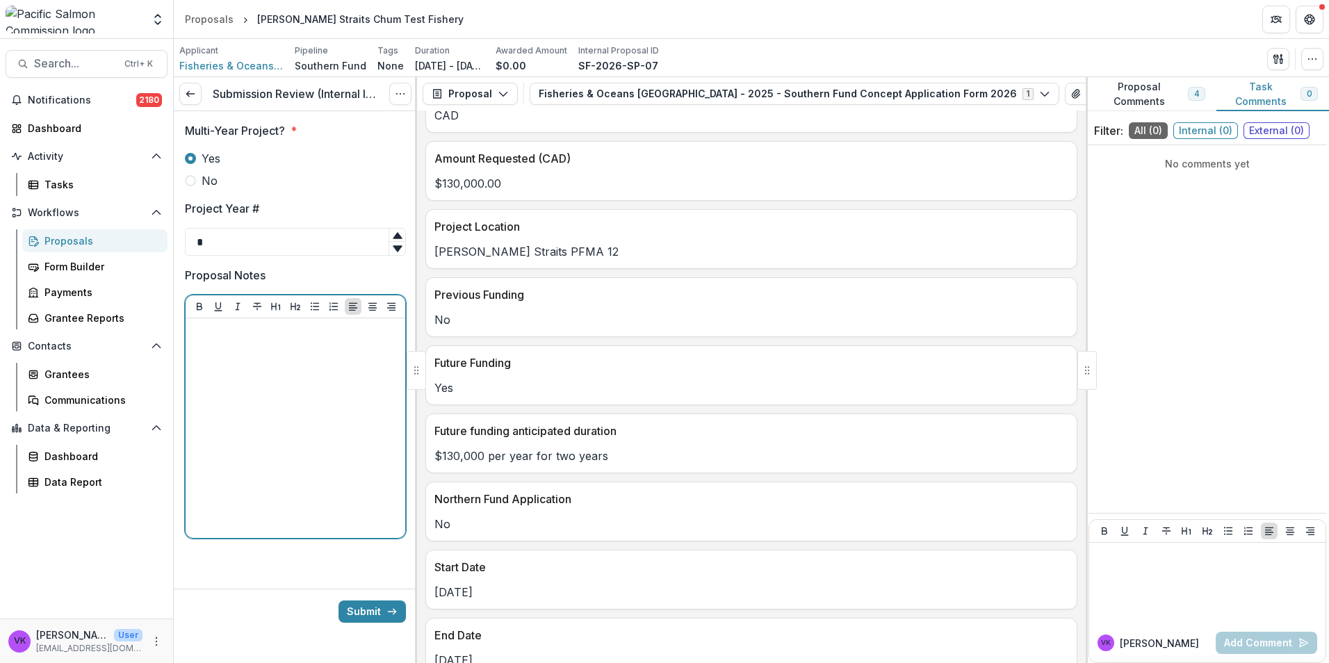
click at [273, 357] on div at bounding box center [295, 428] width 208 height 208
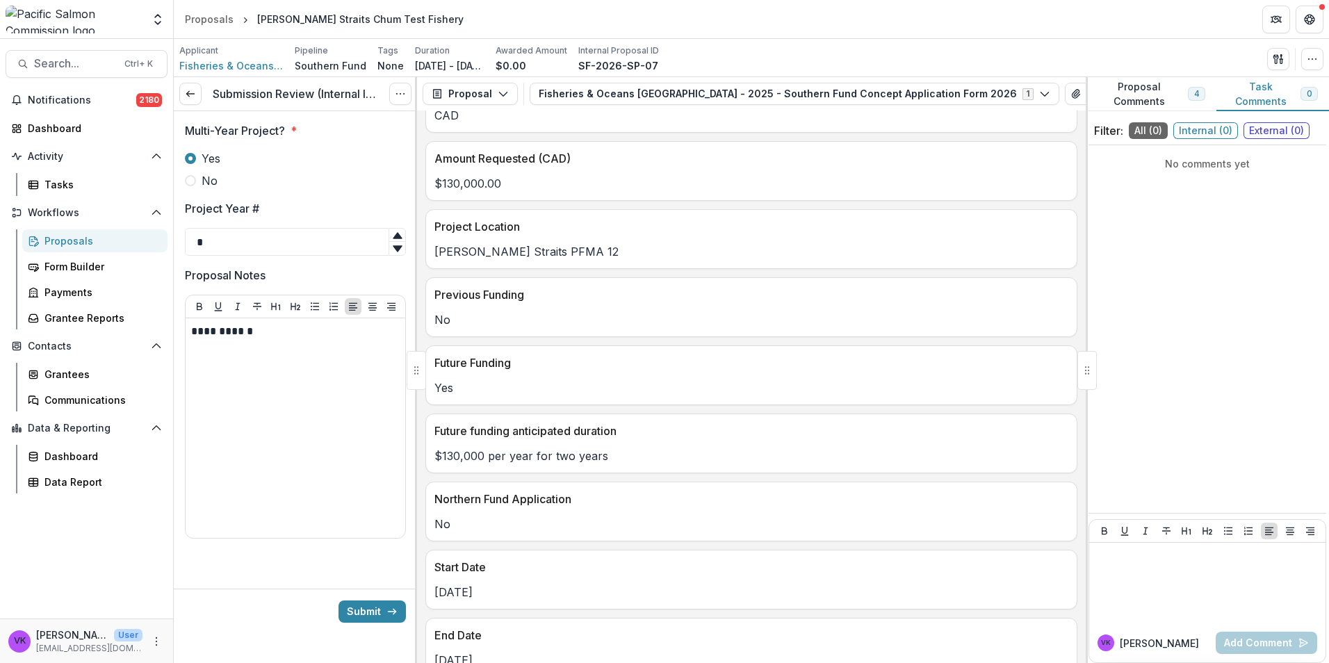
click at [305, 576] on div at bounding box center [295, 577] width 243 height 22
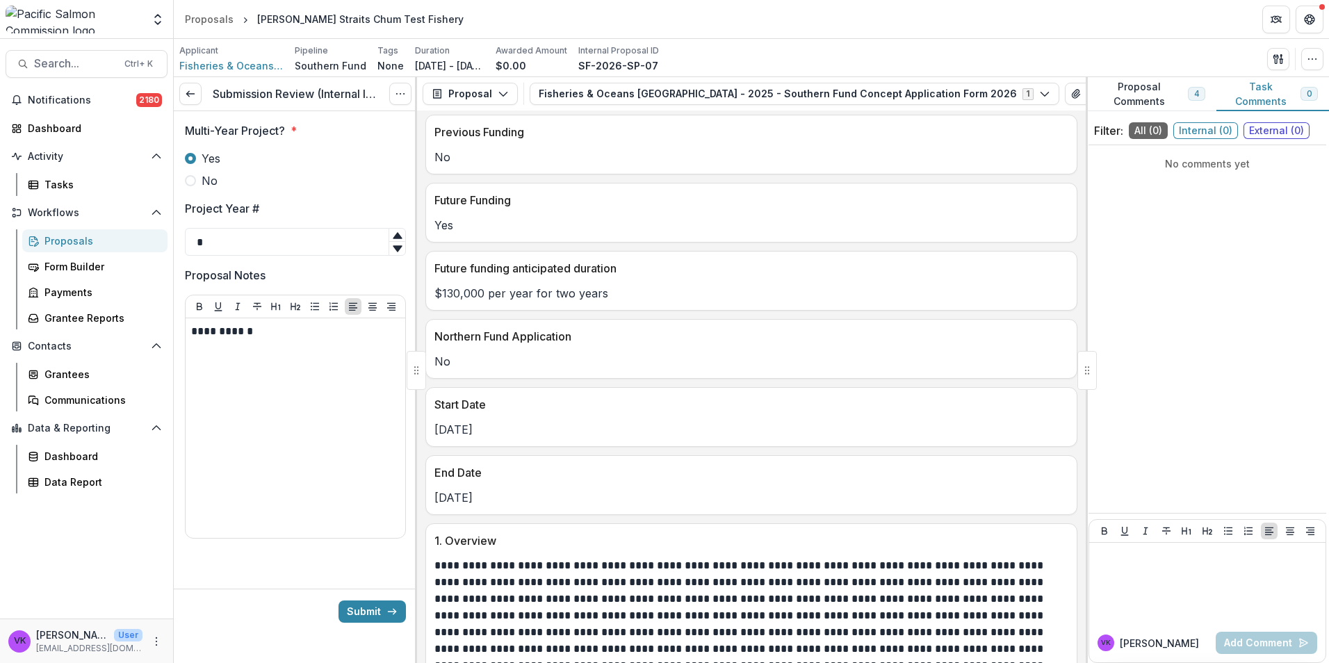
scroll to position [625, 0]
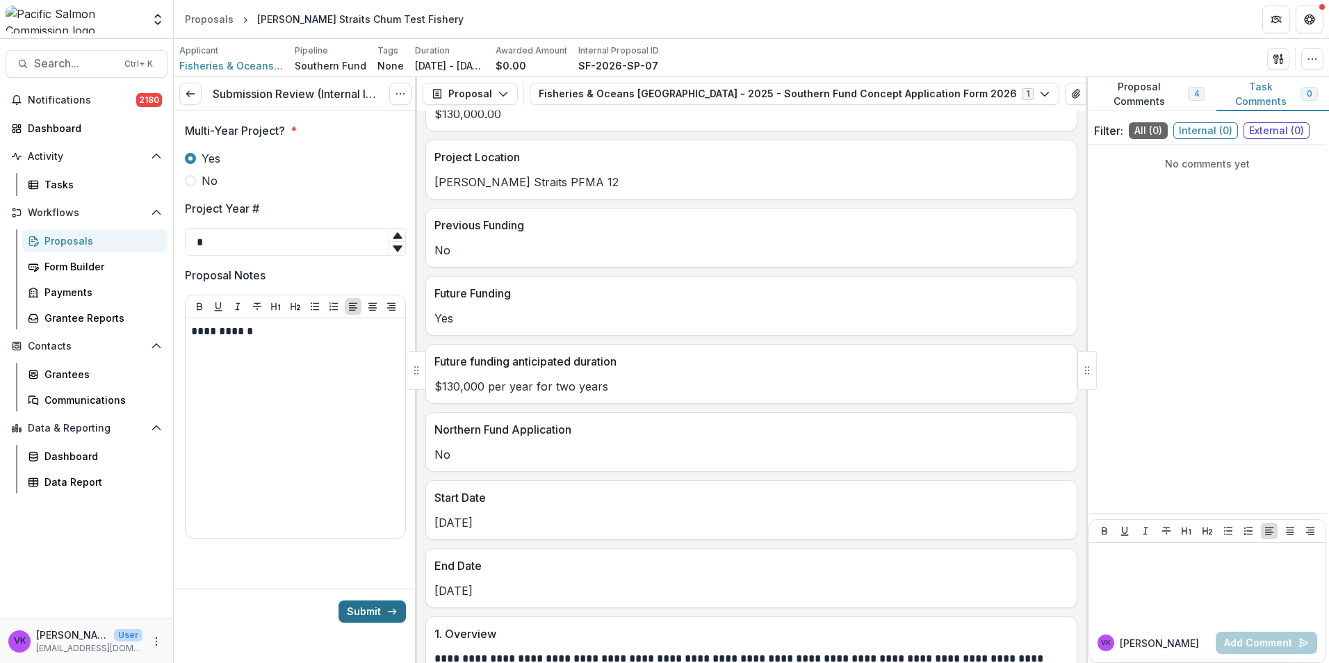
click at [371, 607] on button "Submit" at bounding box center [371, 611] width 67 height 22
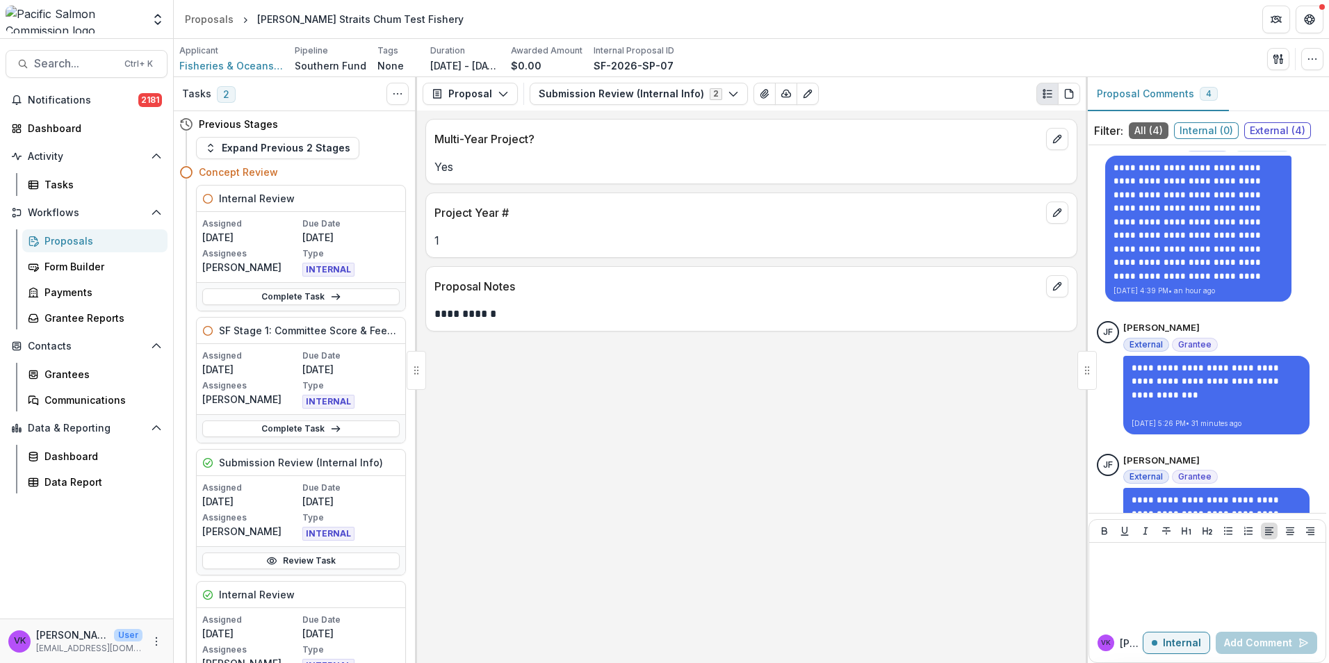
scroll to position [270, 0]
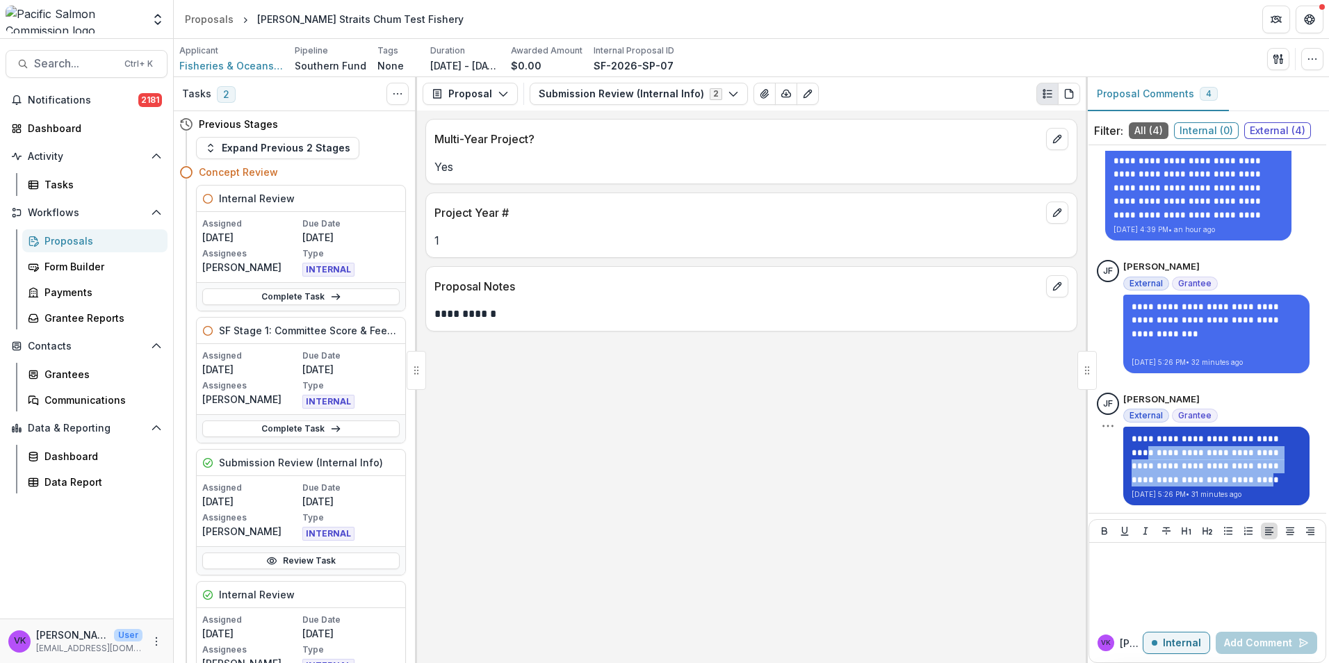
drag, startPoint x: 1134, startPoint y: 453, endPoint x: 1196, endPoint y: 475, distance: 65.5
click at [1196, 475] on p "**********" at bounding box center [1216, 459] width 170 height 54
drag, startPoint x: 1196, startPoint y: 475, endPoint x: 1183, endPoint y: 471, distance: 13.0
click at [1194, 476] on p "**********" at bounding box center [1216, 459] width 170 height 54
click at [1208, 433] on p "**********" at bounding box center [1216, 459] width 170 height 54
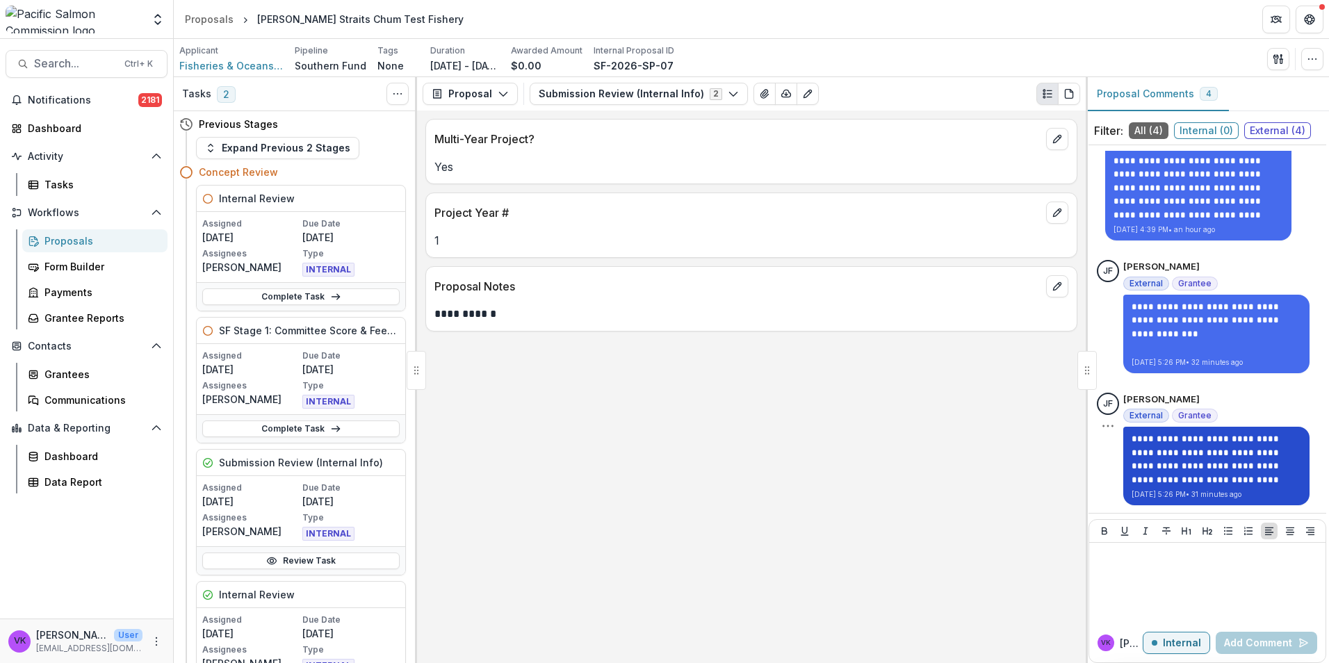
click at [1131, 451] on p "**********" at bounding box center [1216, 459] width 170 height 54
drag, startPoint x: 1131, startPoint y: 452, endPoint x: 1203, endPoint y: 482, distance: 77.6
click at [1203, 482] on p "**********" at bounding box center [1216, 459] width 170 height 54
drag, startPoint x: 1203, startPoint y: 482, endPoint x: 1194, endPoint y: 479, distance: 8.8
copy p "**********"
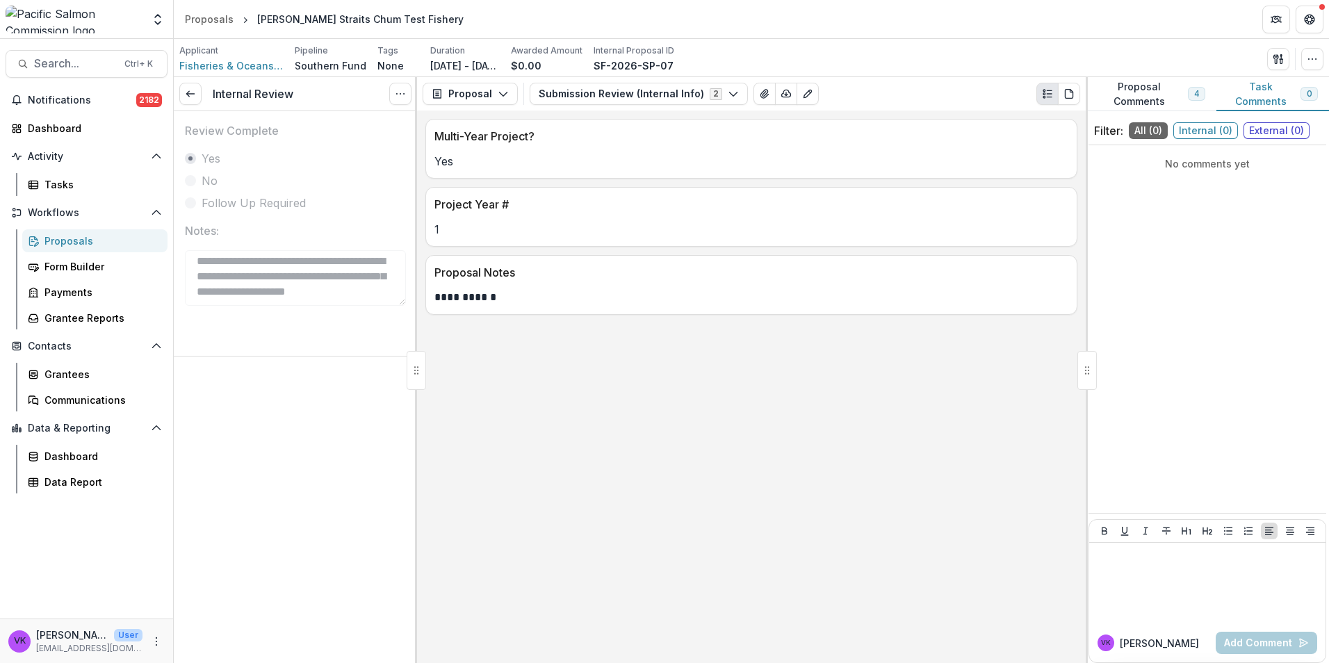
scroll to position [18, 0]
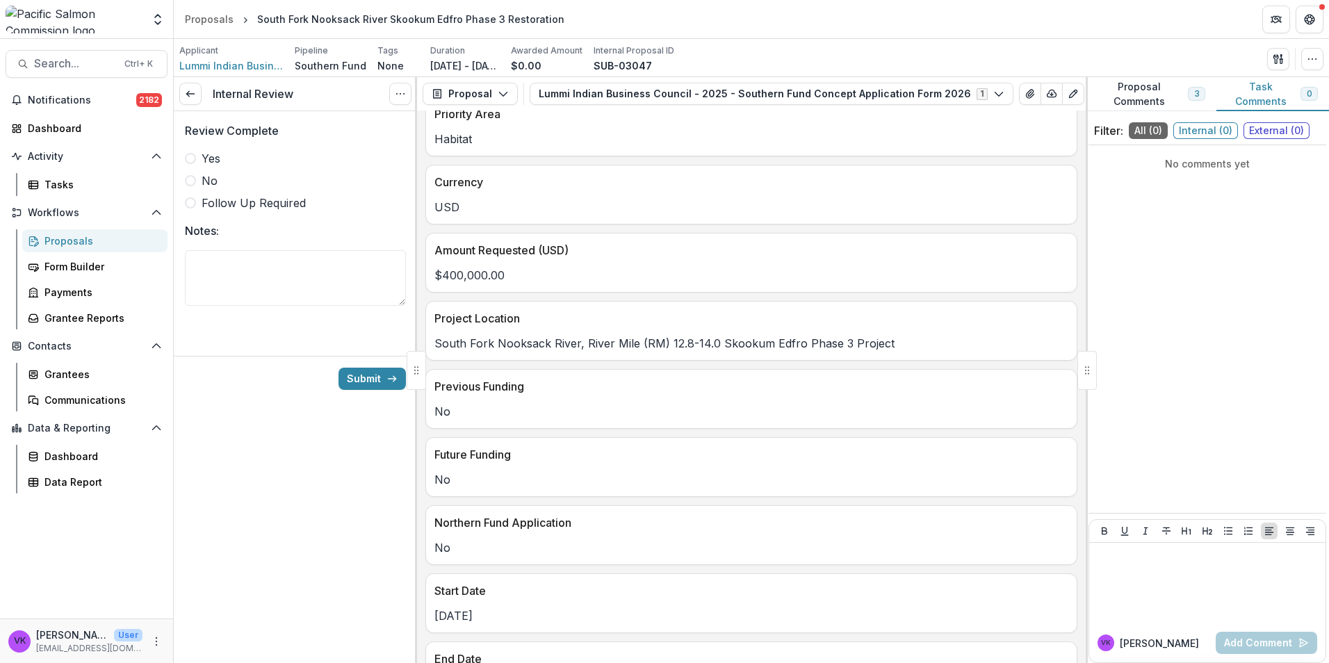
scroll to position [347, 0]
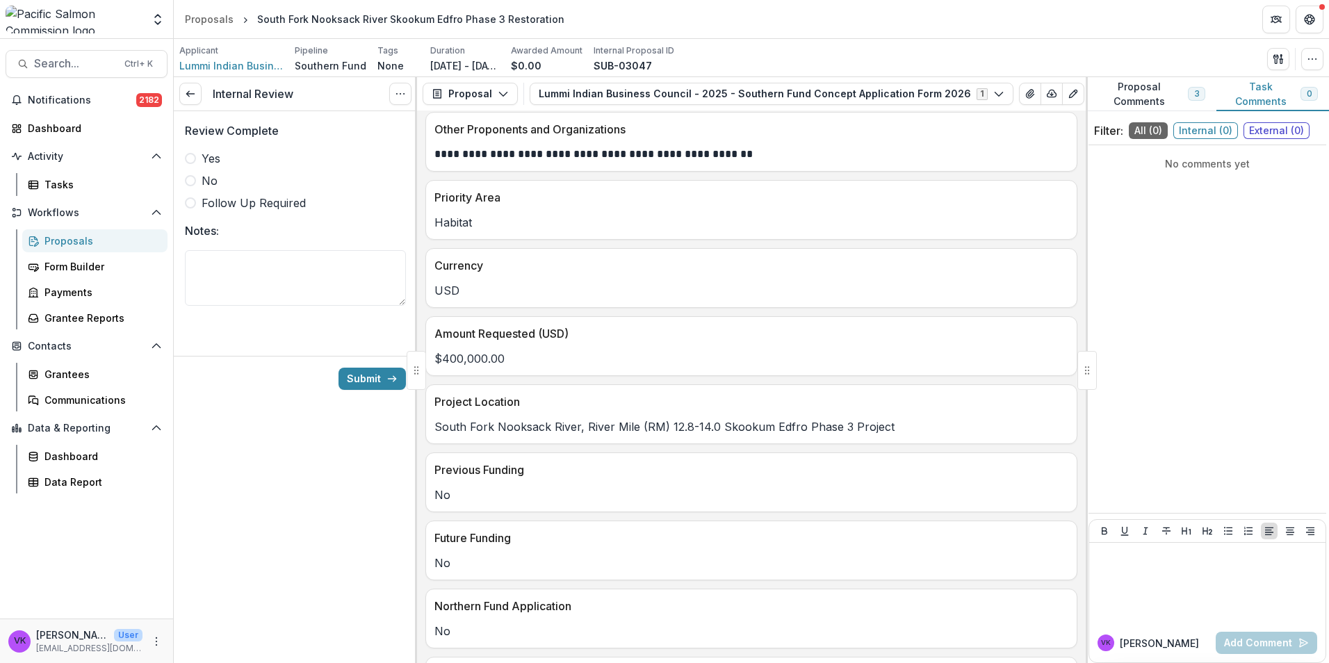
click at [194, 155] on span at bounding box center [190, 158] width 11 height 11
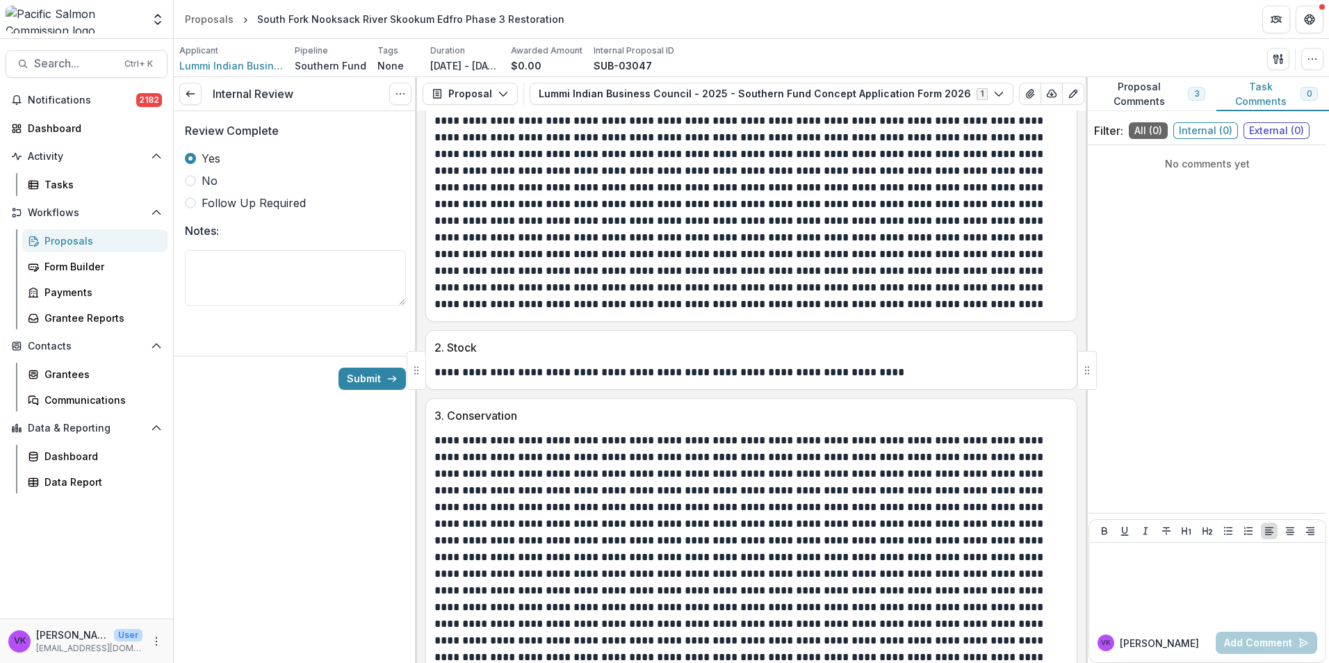
scroll to position [1459, 0]
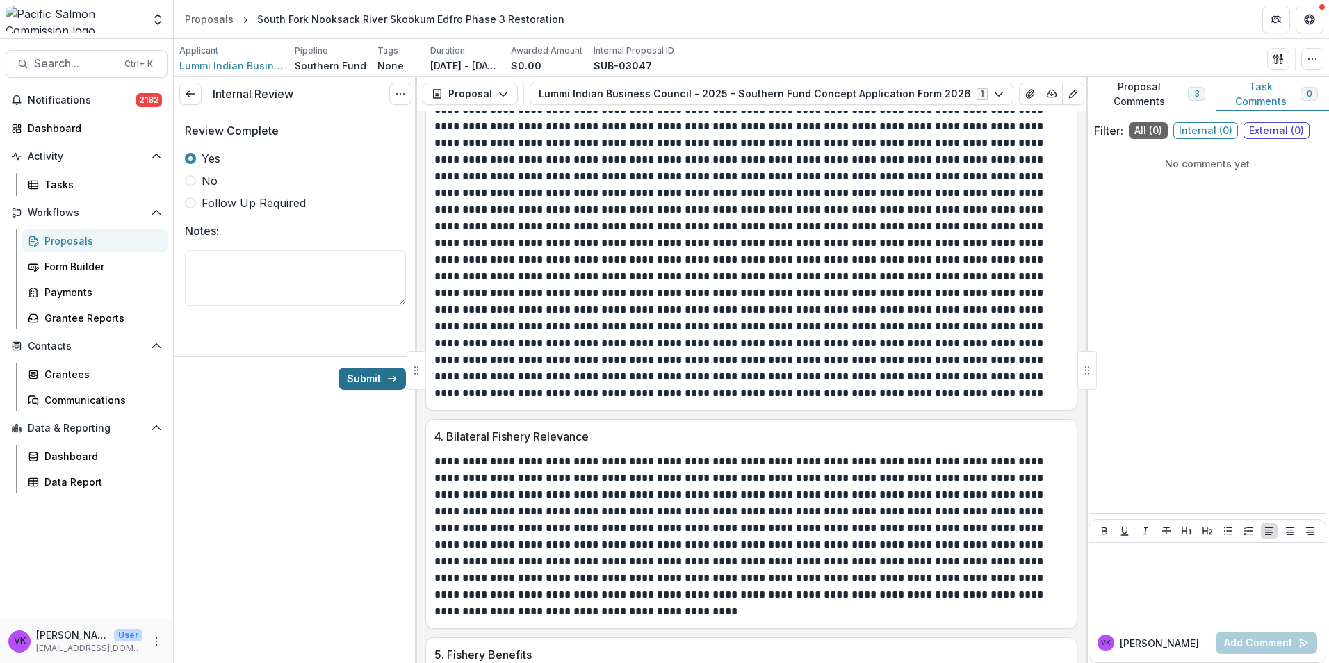
click at [374, 377] on button "Submit" at bounding box center [371, 379] width 67 height 22
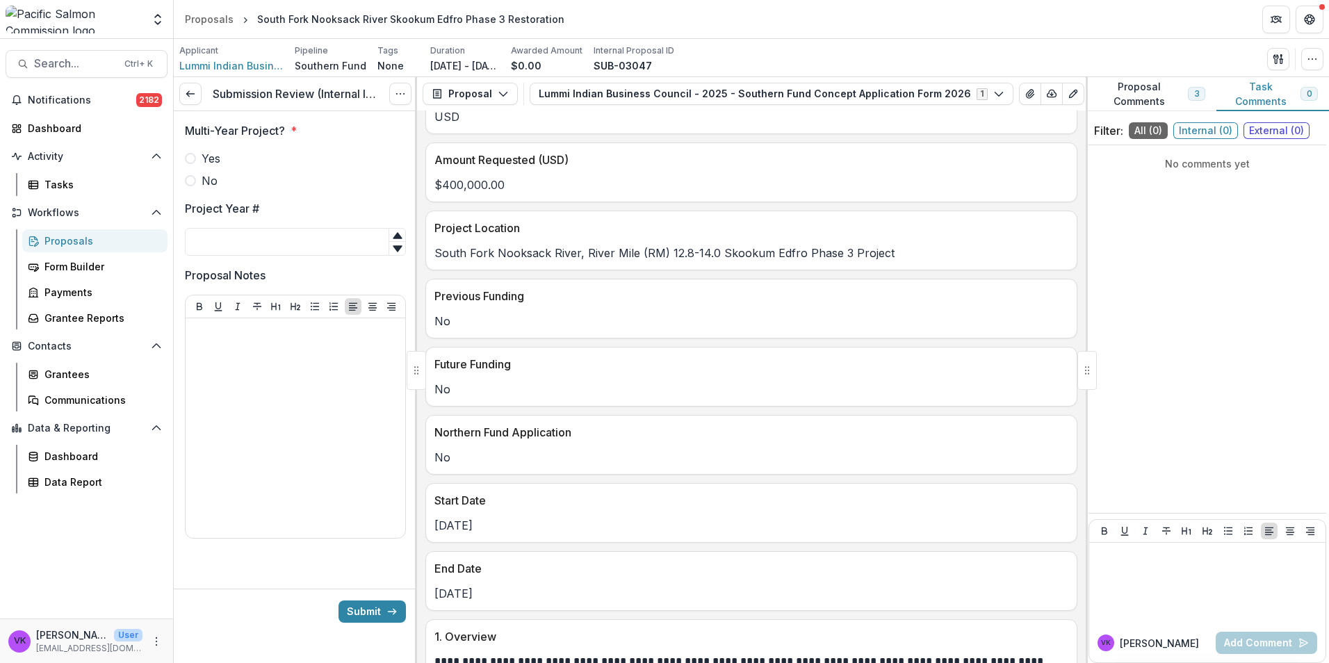
scroll to position [556, 0]
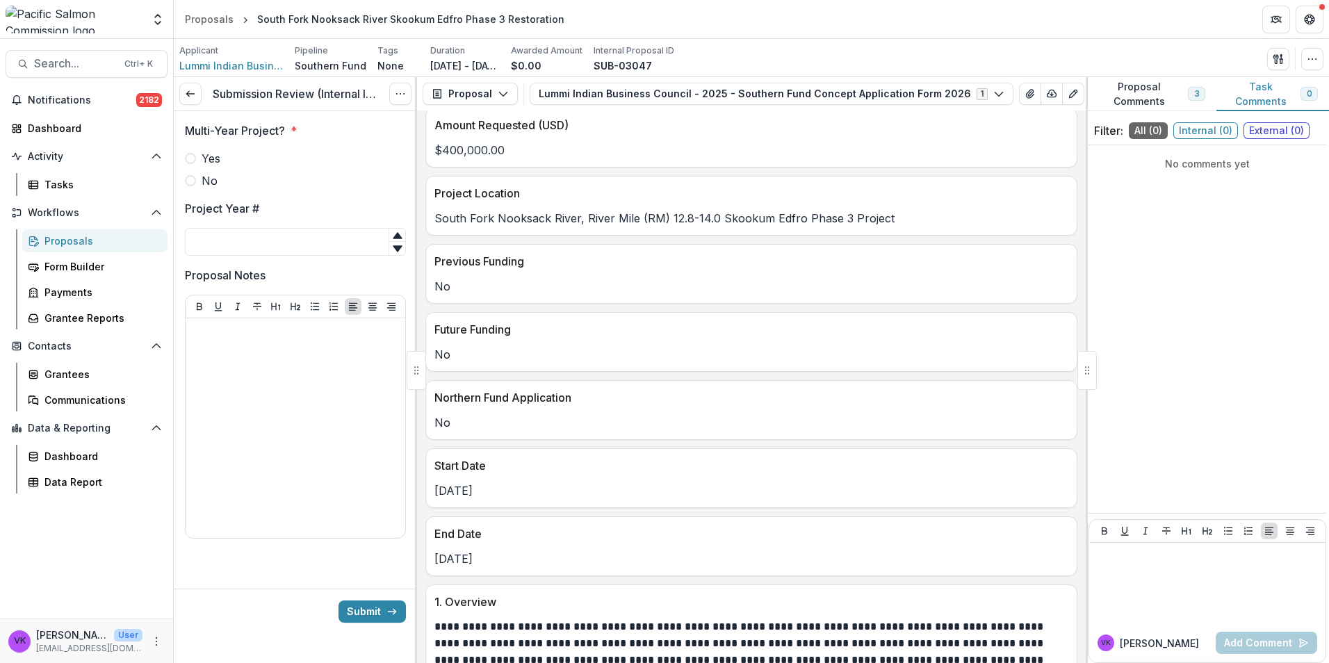
click at [196, 181] on label "No" at bounding box center [295, 180] width 221 height 17
click at [269, 238] on input "Project Year #" at bounding box center [295, 242] width 221 height 28
type input "*"
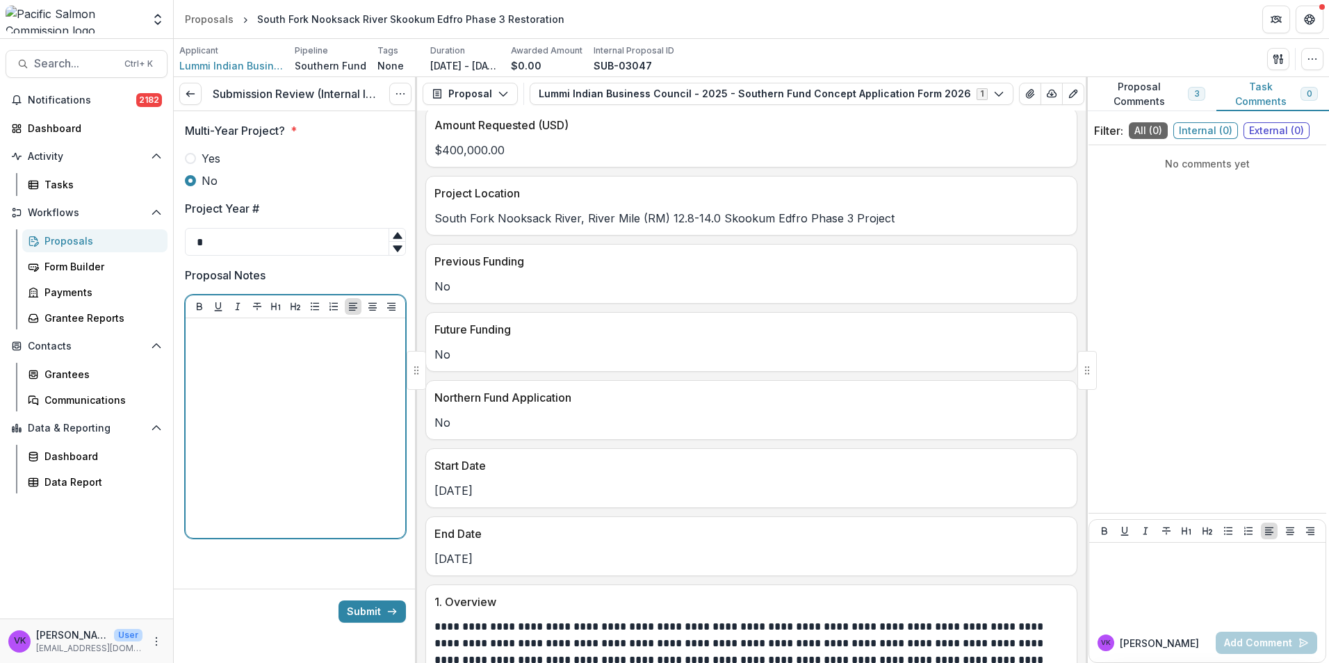
drag, startPoint x: 282, startPoint y: 374, endPoint x: 297, endPoint y: 374, distance: 14.6
click at [282, 373] on div at bounding box center [295, 428] width 208 height 208
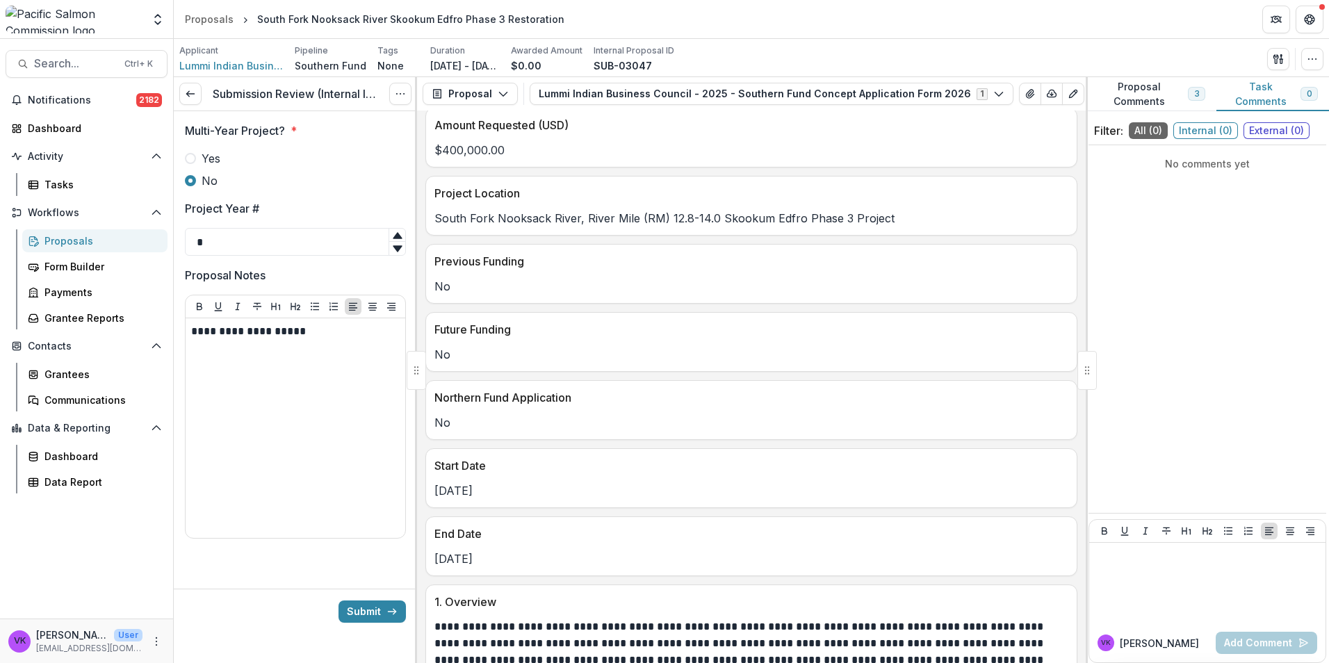
drag, startPoint x: 375, startPoint y: 611, endPoint x: 568, endPoint y: 618, distance: 192.6
click at [375, 611] on button "Submit" at bounding box center [371, 611] width 67 height 22
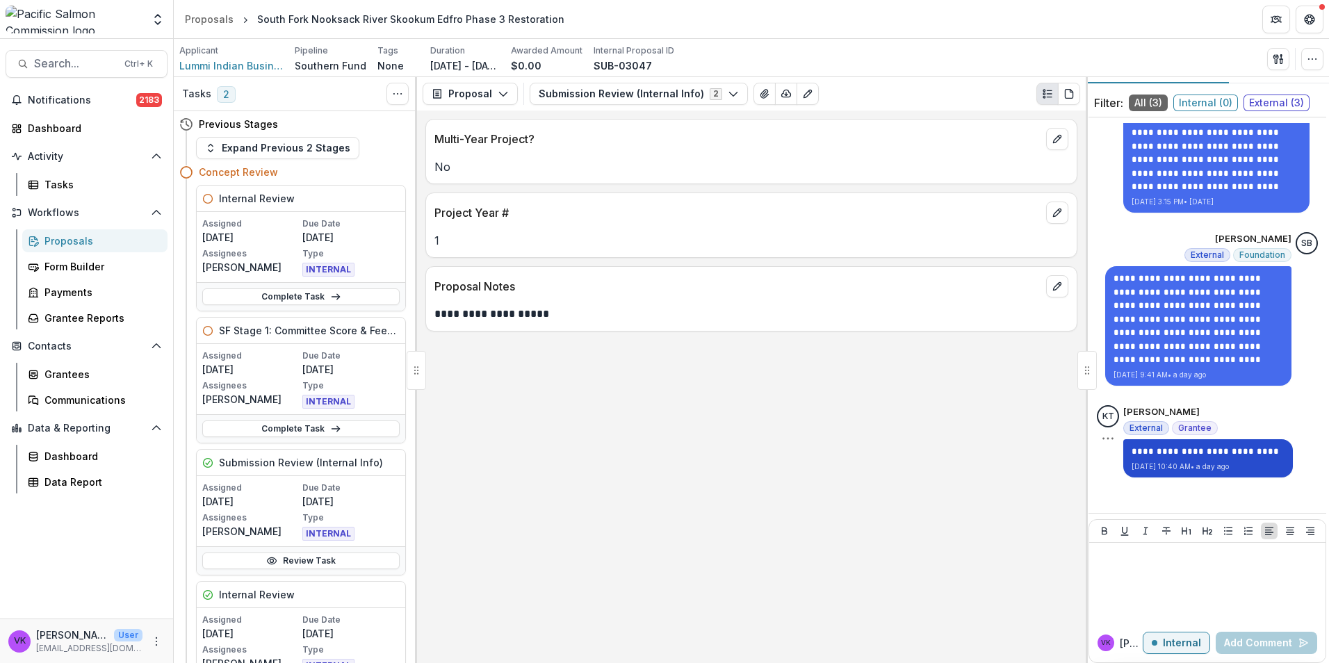
scroll to position [40, 0]
